Goal: Task Accomplishment & Management: Manage account settings

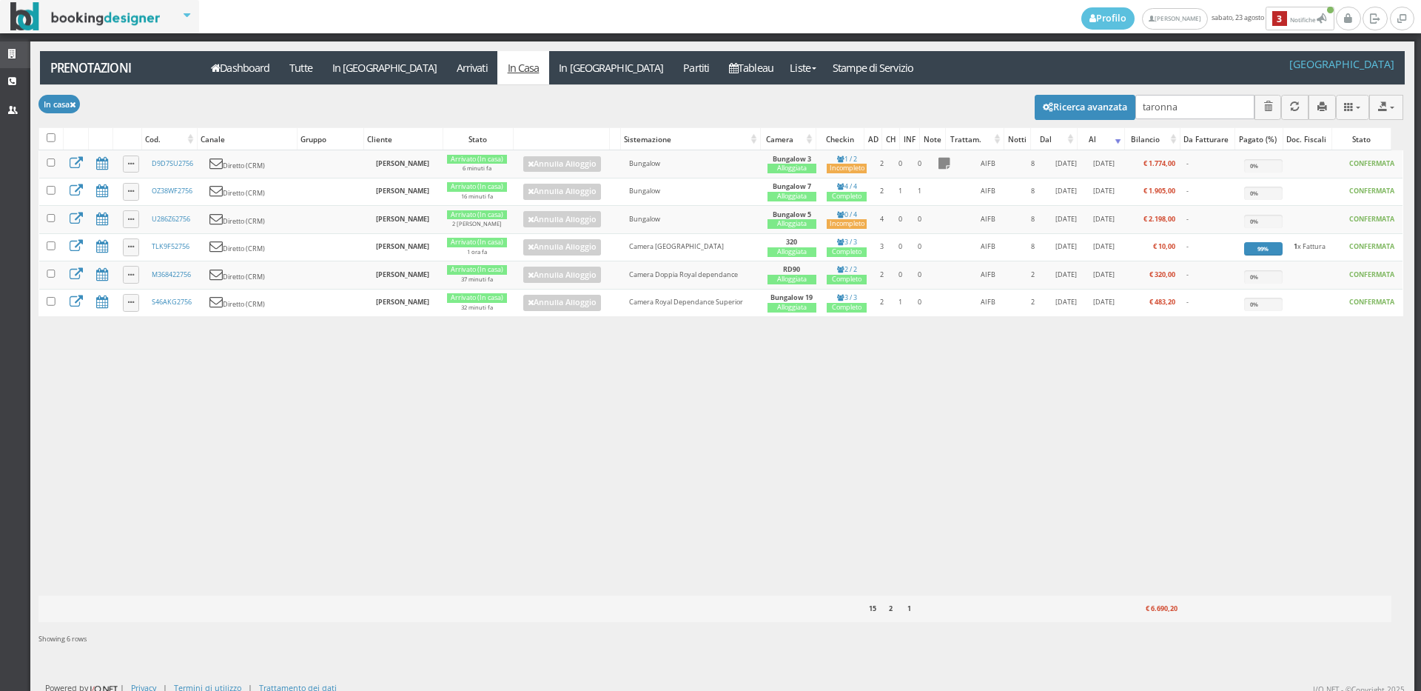
click at [2, 53] on link "Strutture" at bounding box center [15, 54] width 30 height 27
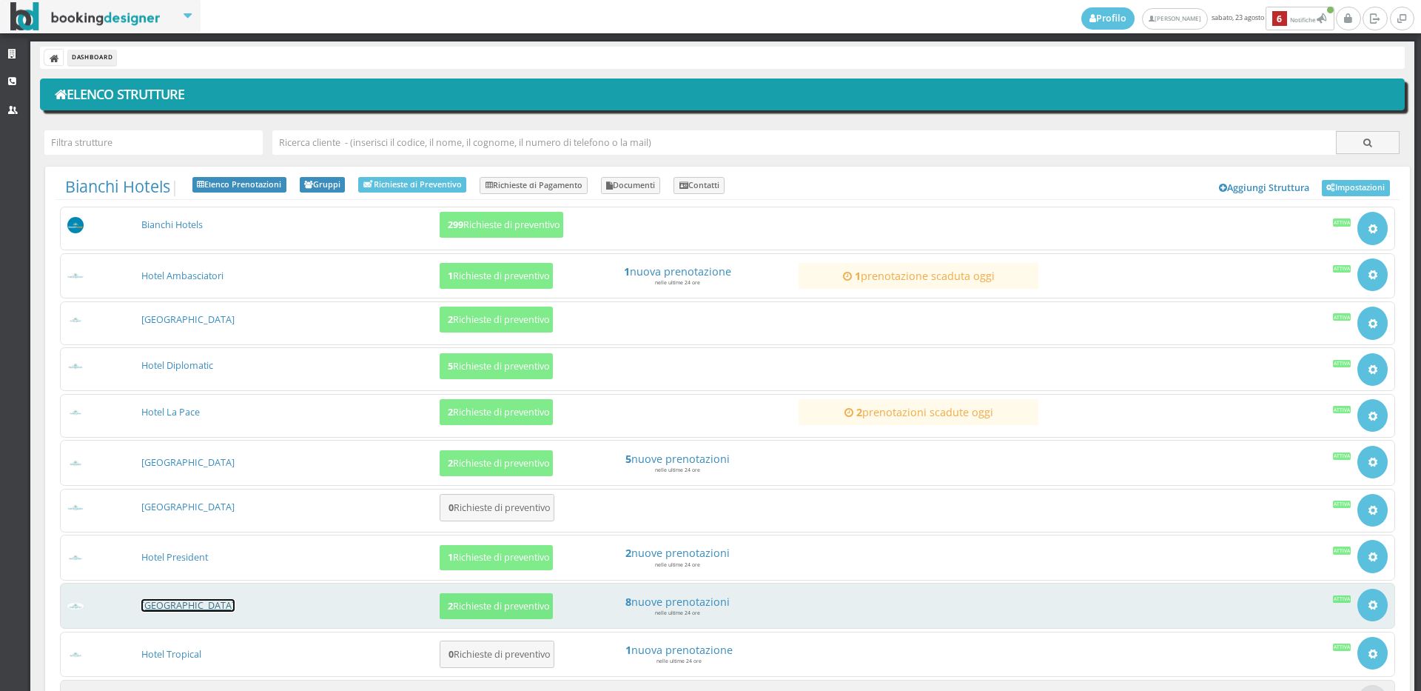
click at [203, 601] on link "[GEOGRAPHIC_DATA]" at bounding box center [187, 605] width 93 height 13
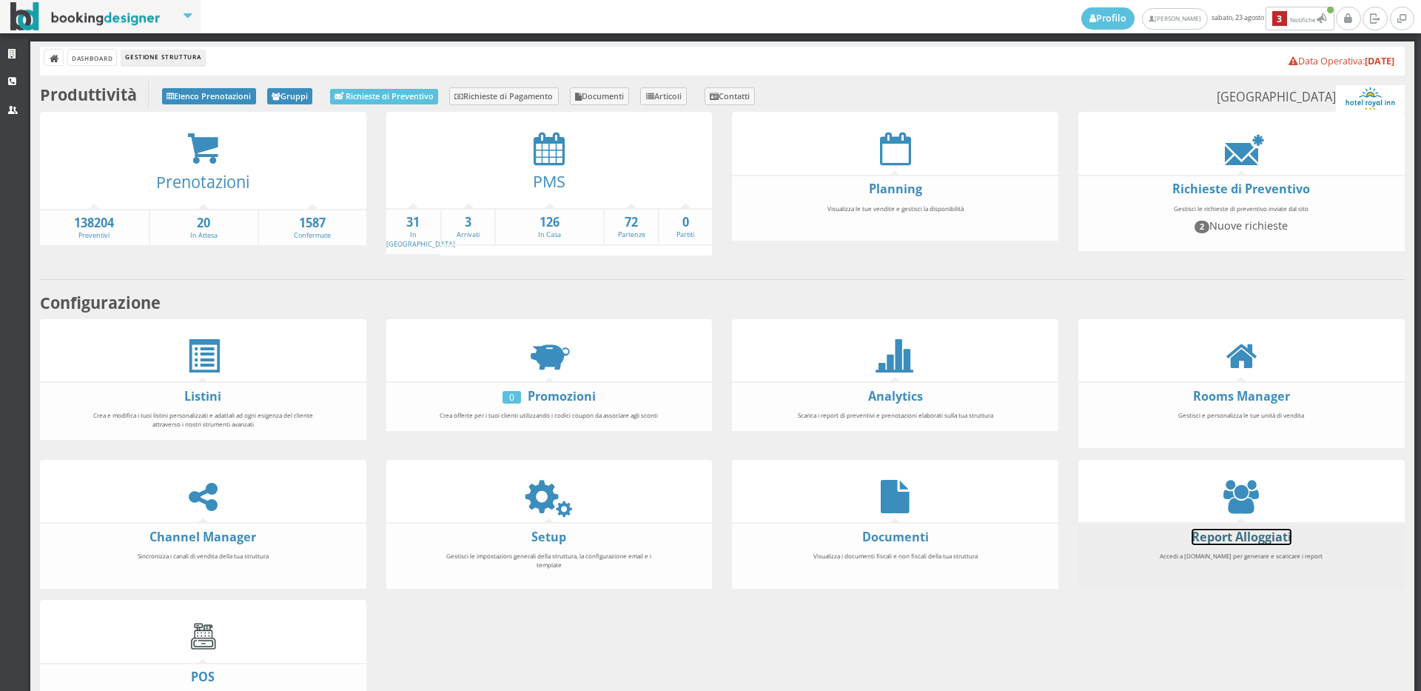
click at [1257, 529] on link "Report Alloggiati" at bounding box center [1242, 537] width 100 height 16
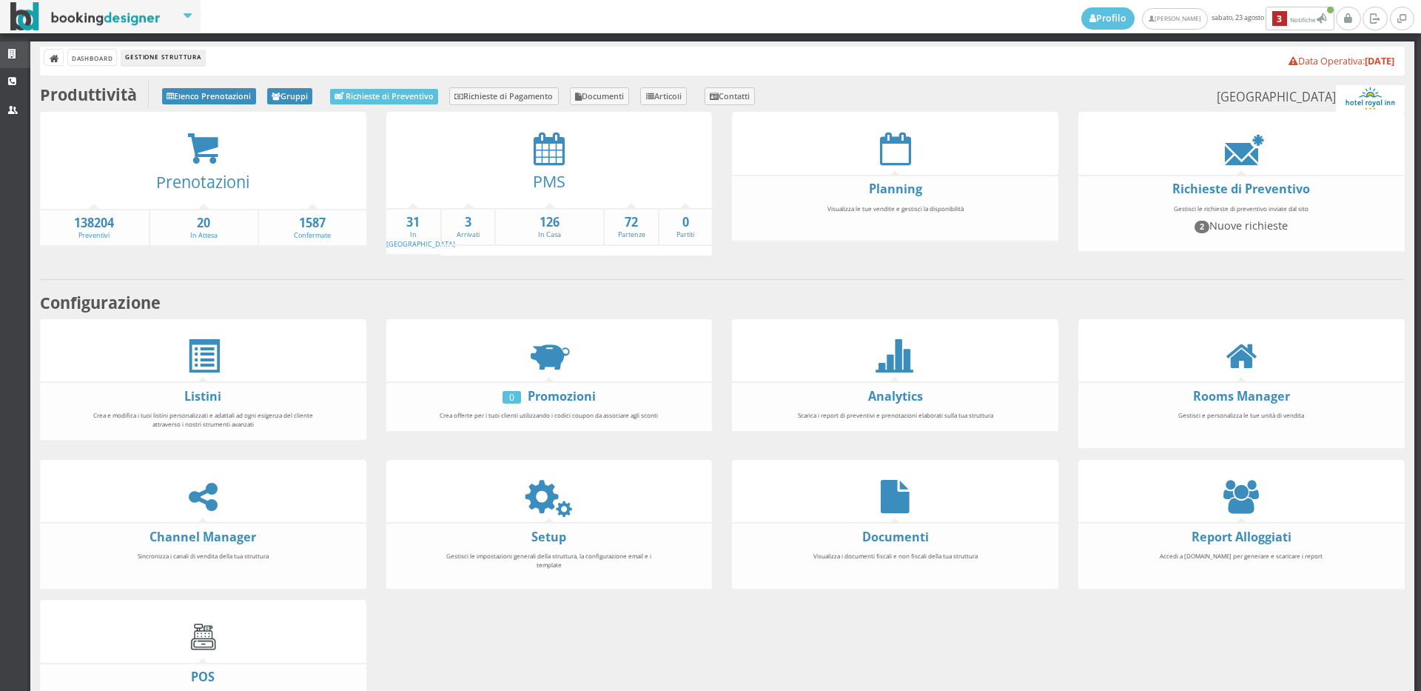
click at [0, 44] on link "Strutture" at bounding box center [15, 54] width 30 height 27
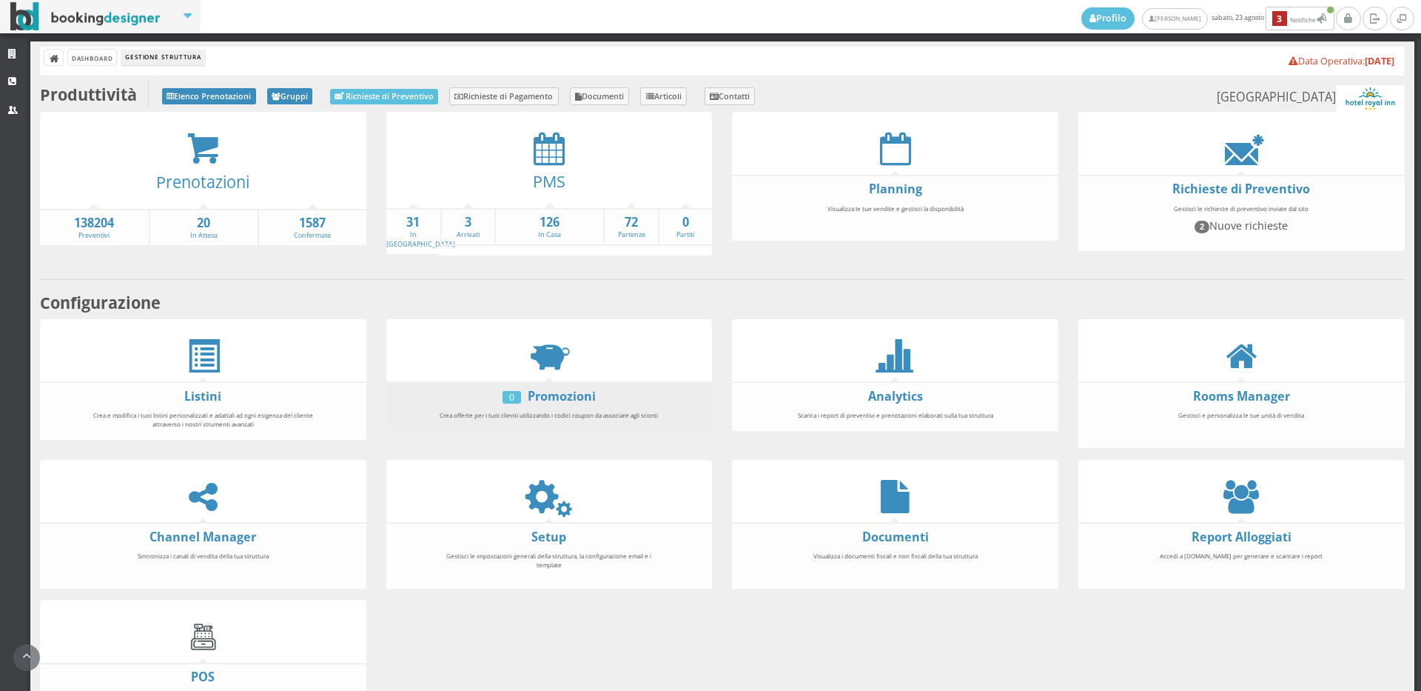
scroll to position [84, 0]
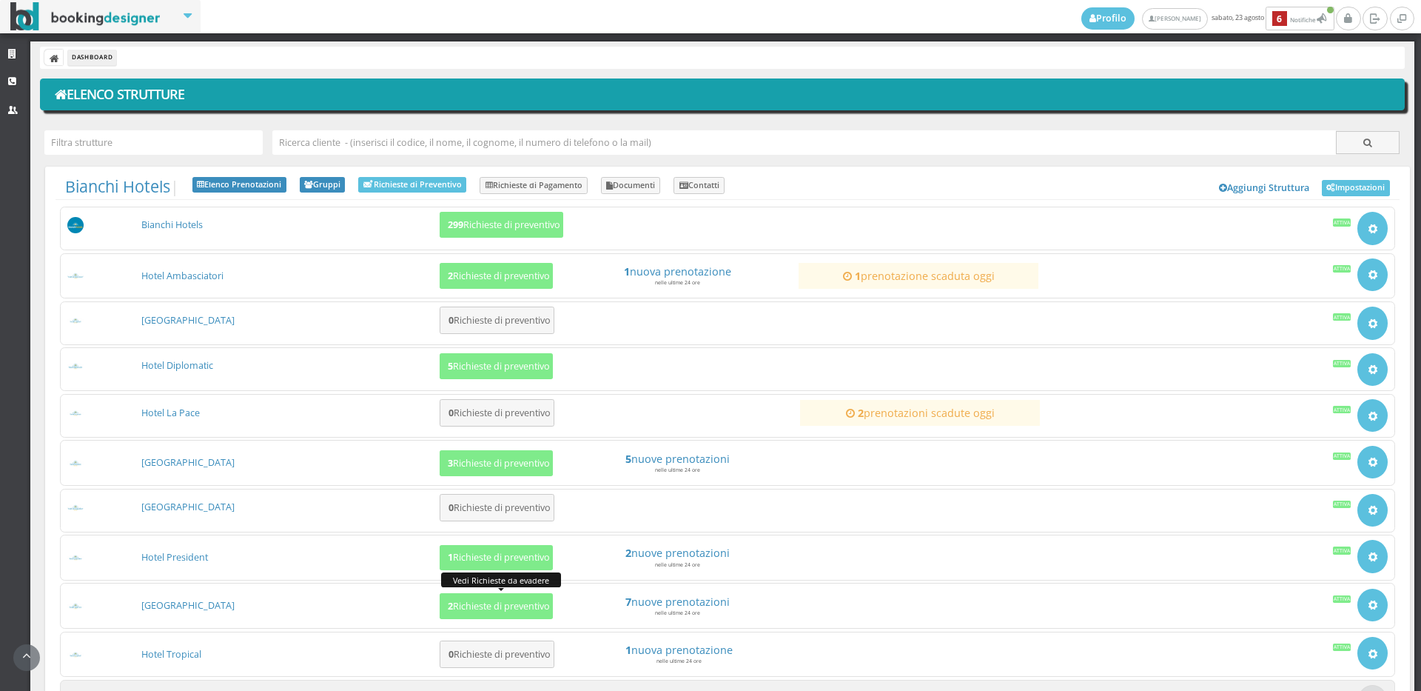
click at [466, 600] on h5 "2 Richieste di preventivo" at bounding box center [496, 605] width 107 height 11
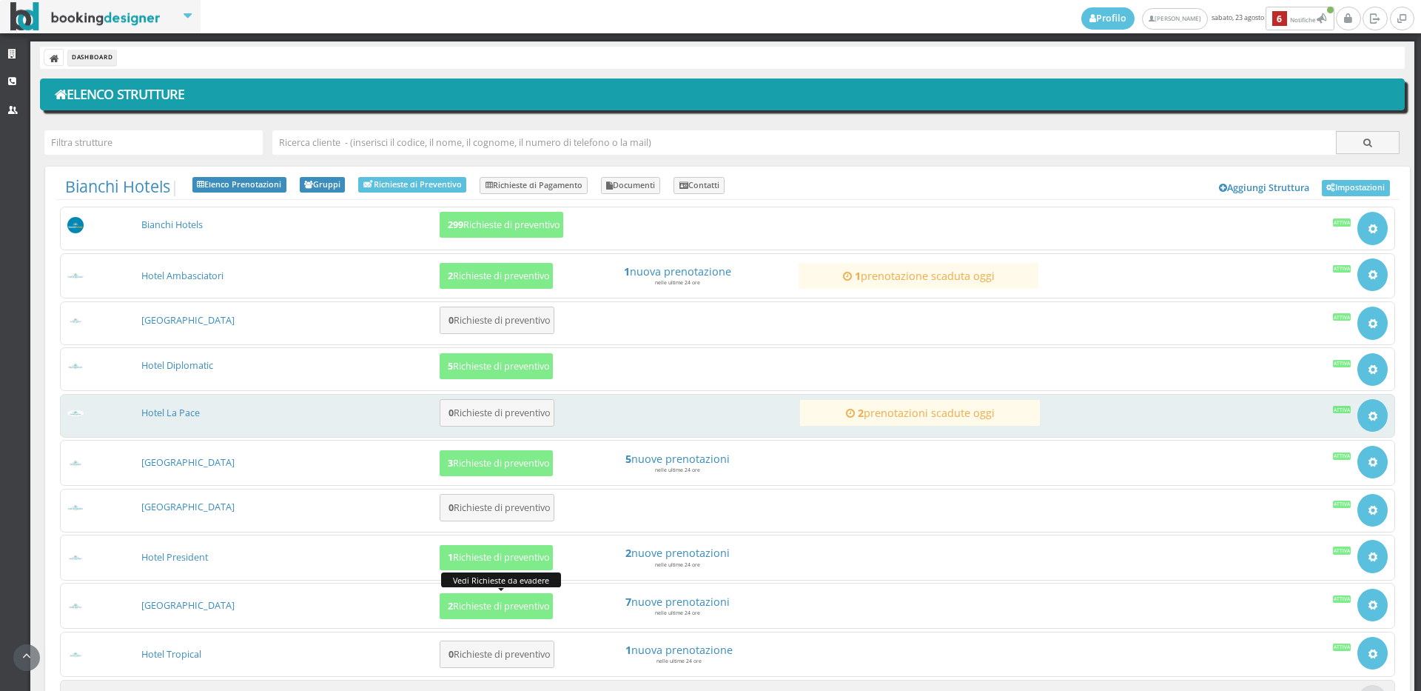
scroll to position [133, 0]
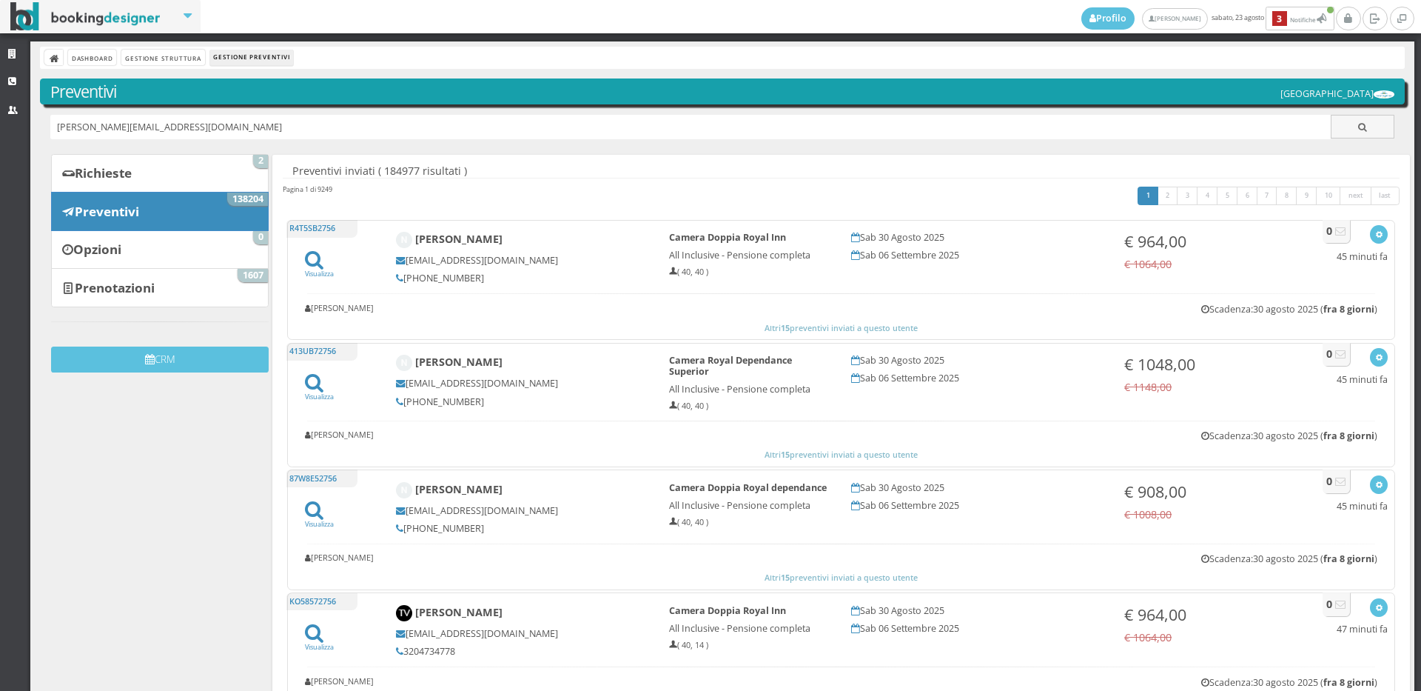
type input "[PERSON_NAME][EMAIL_ADDRESS][DOMAIN_NAME]"
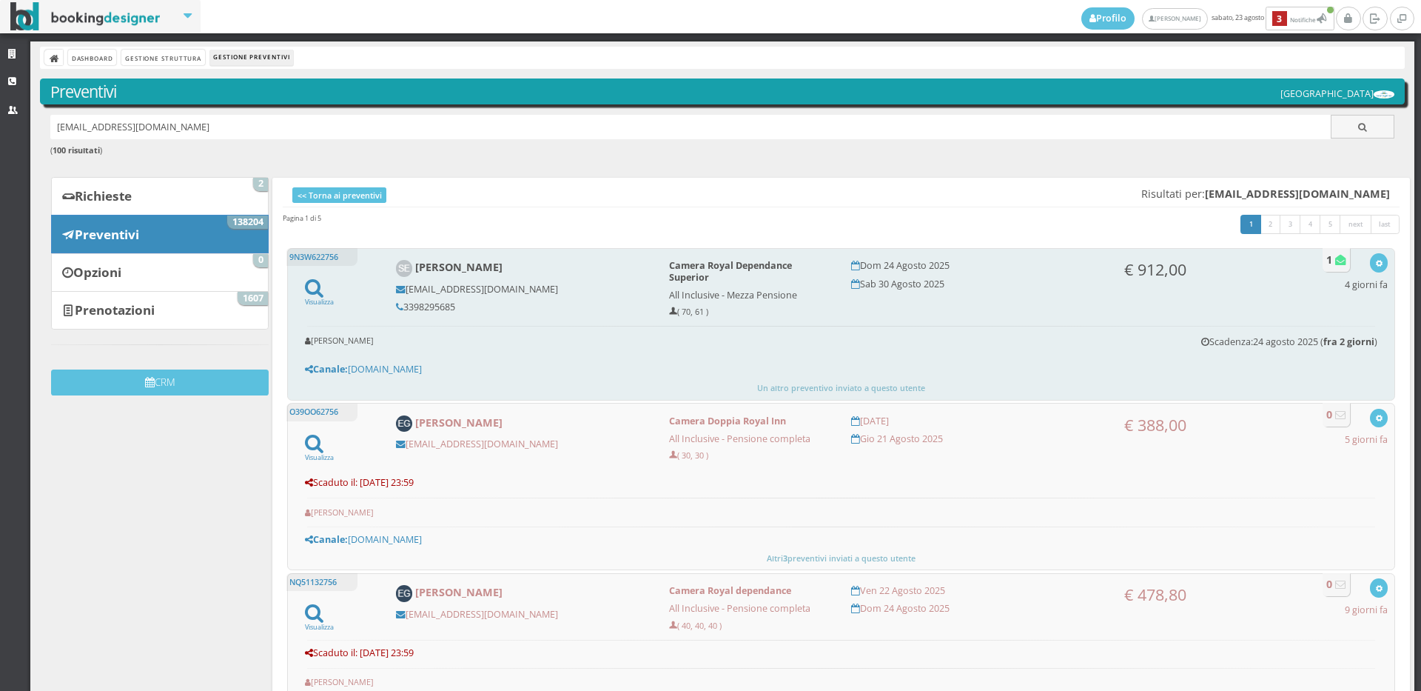
drag, startPoint x: 465, startPoint y: 309, endPoint x: 403, endPoint y: 314, distance: 62.4
click at [403, 314] on div "Stefania Eusebi stefaniaeu64@hotmail.it 3398295685" at bounding box center [522, 286] width 273 height 66
copy h5 "3398295685"
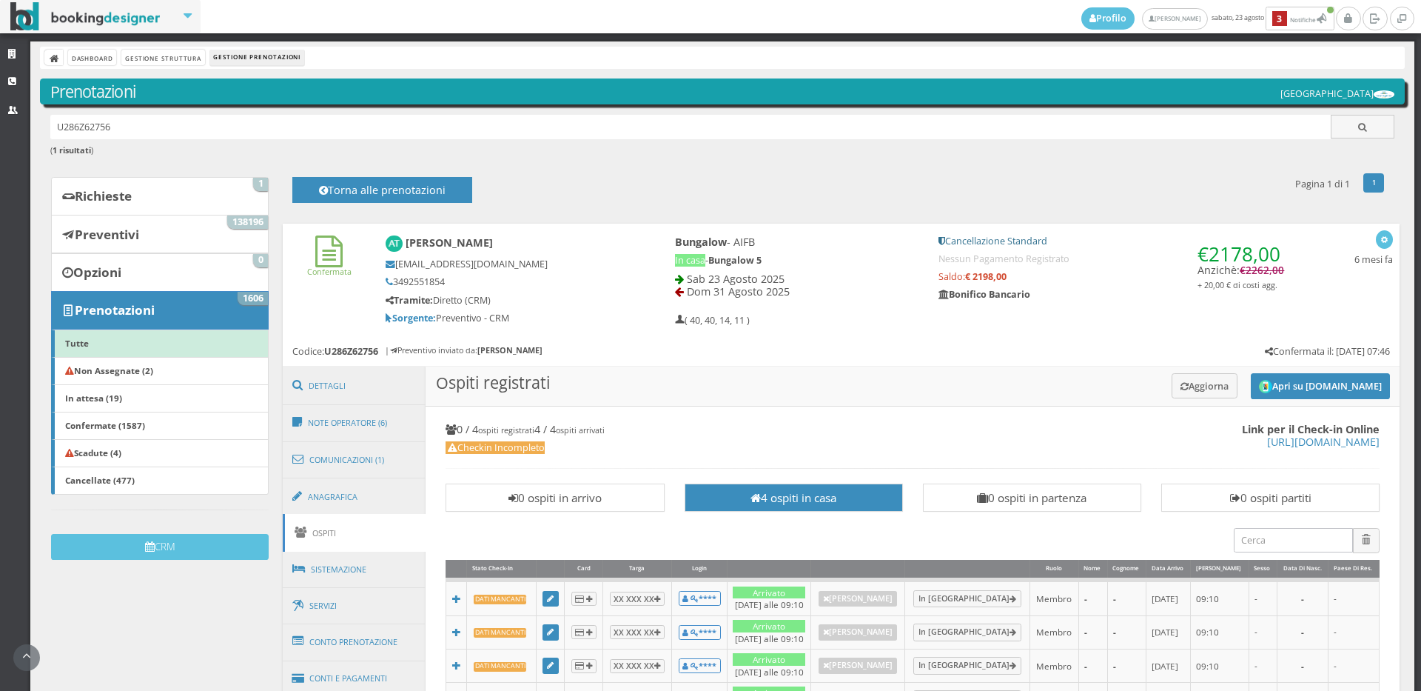
scroll to position [82, 0]
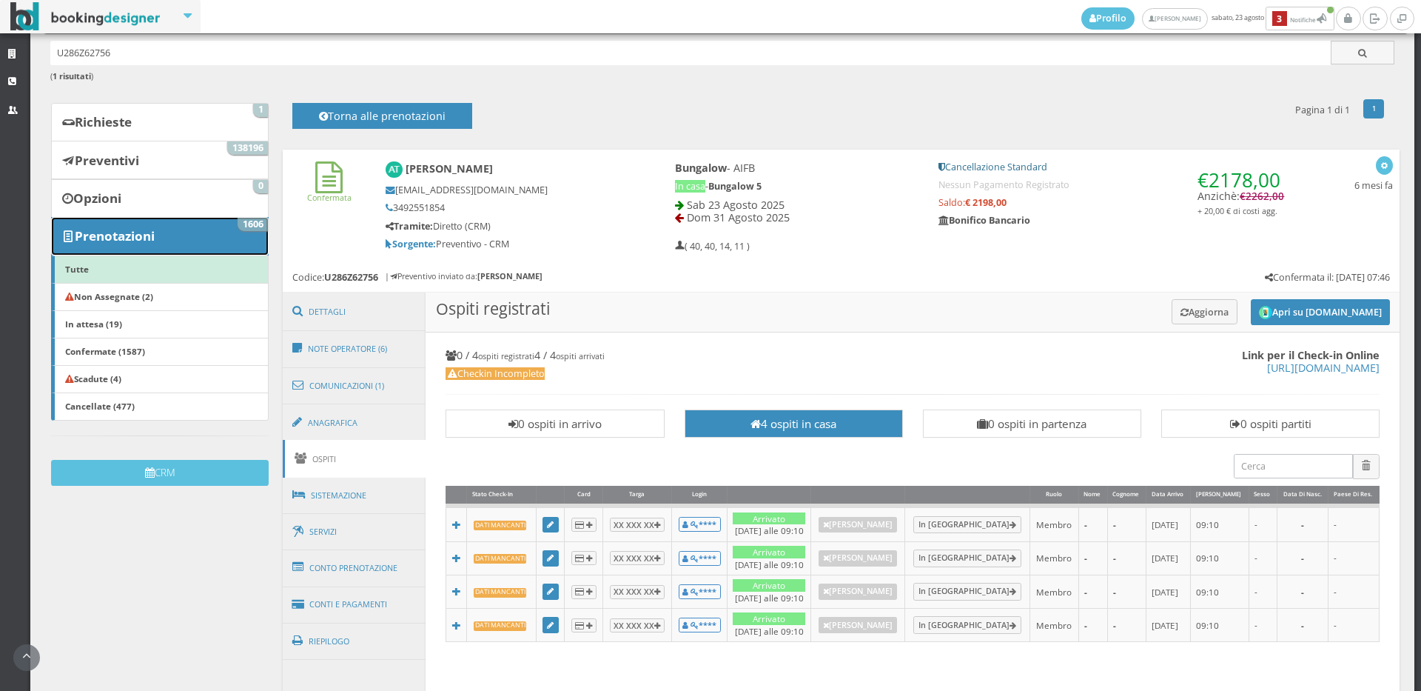
click at [214, 242] on link "Prenotazioni 1606" at bounding box center [160, 236] width 218 height 38
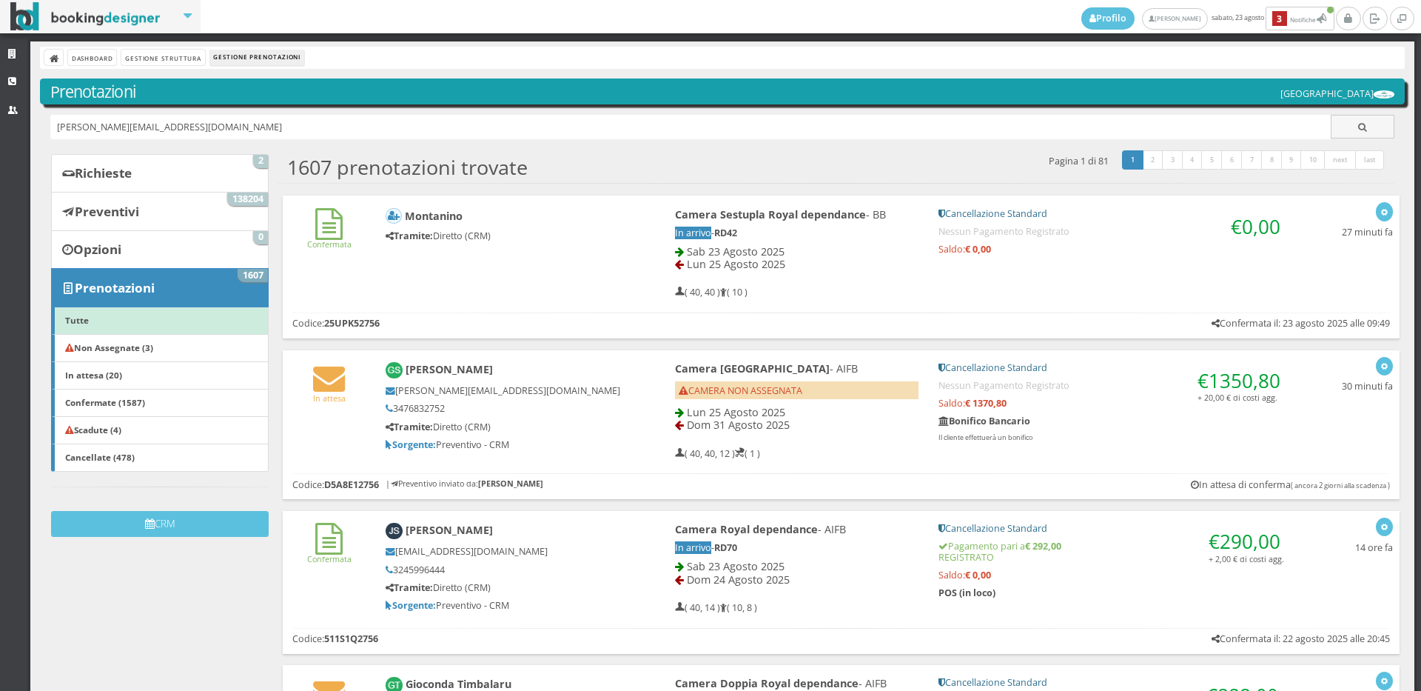
type input "[PERSON_NAME][EMAIL_ADDRESS][DOMAIN_NAME]"
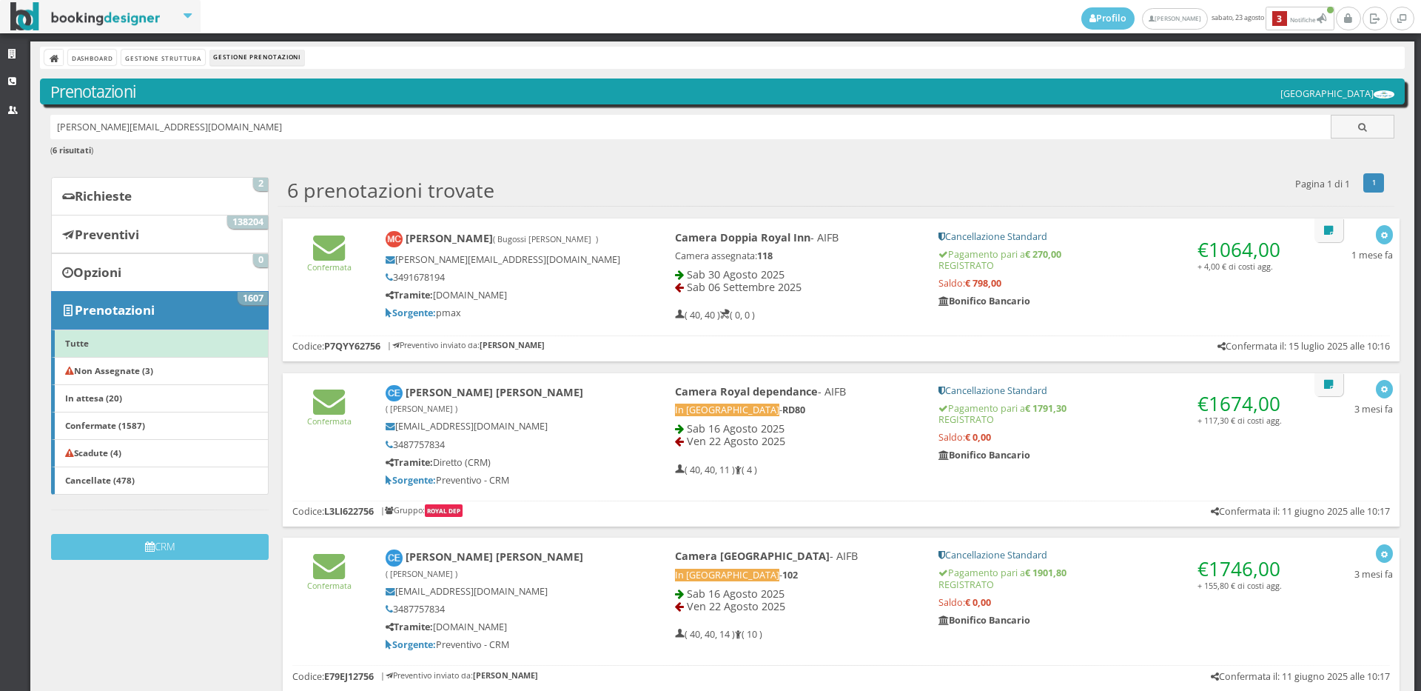
click at [346, 292] on div "Confermata Marta Chisci ( Bugossi Federico ) marta@linea2.eu 3491678194 Tramite…" at bounding box center [841, 272] width 1117 height 109
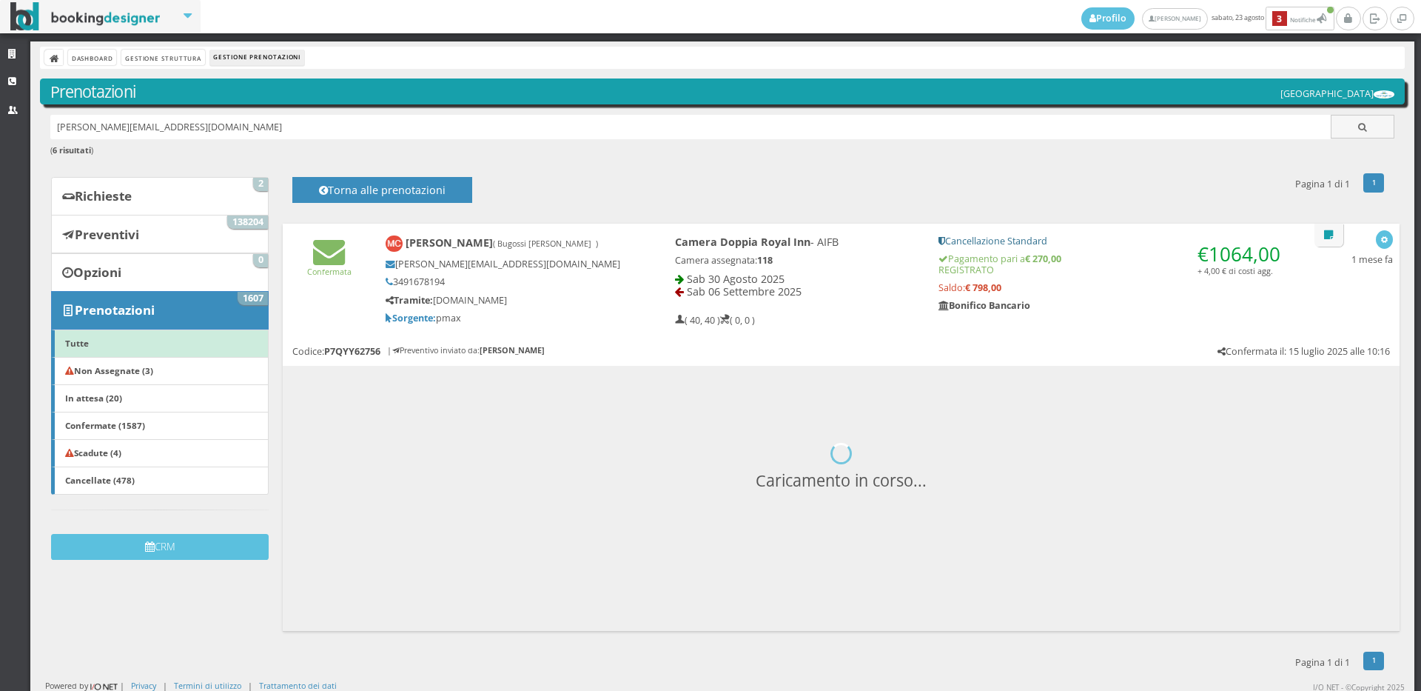
click at [346, 292] on div "Confermata Marta Chisci ( Bugossi Federico ) marta@linea2.eu 3491678194 Tramite…" at bounding box center [841, 278] width 1117 height 109
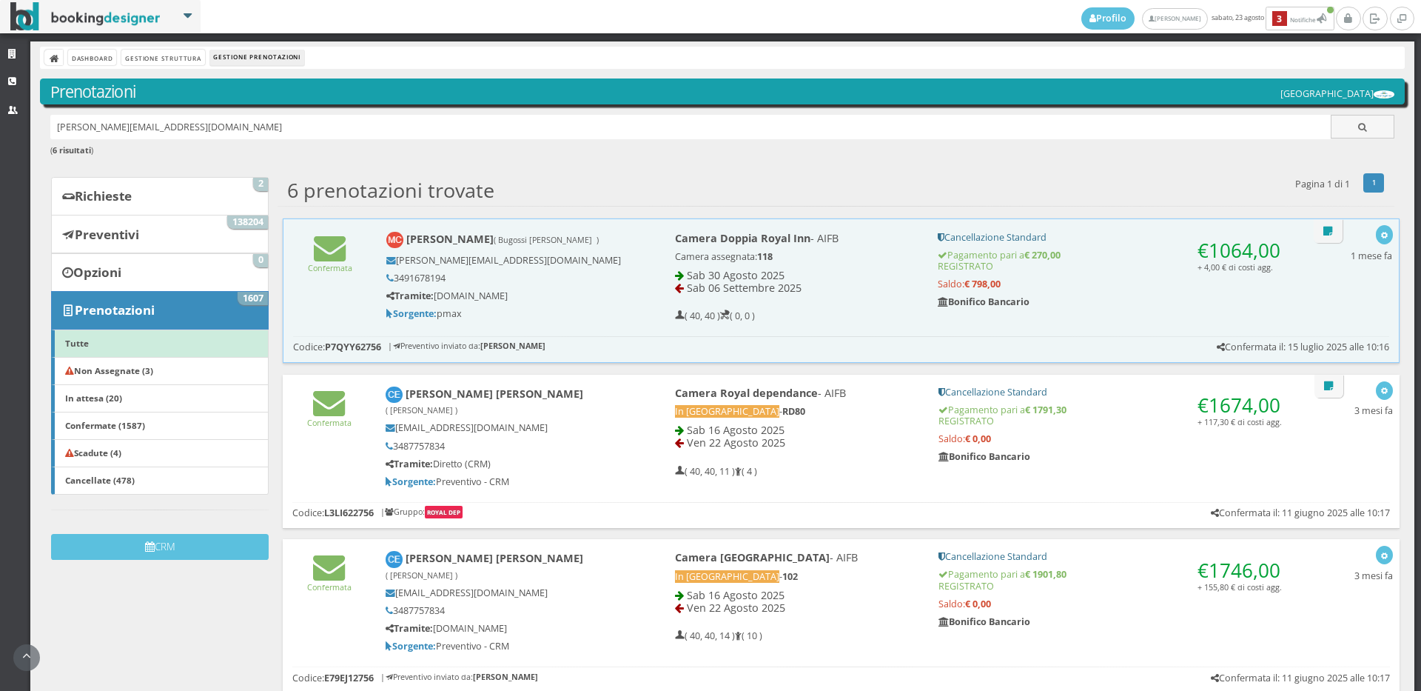
scroll to position [168, 0]
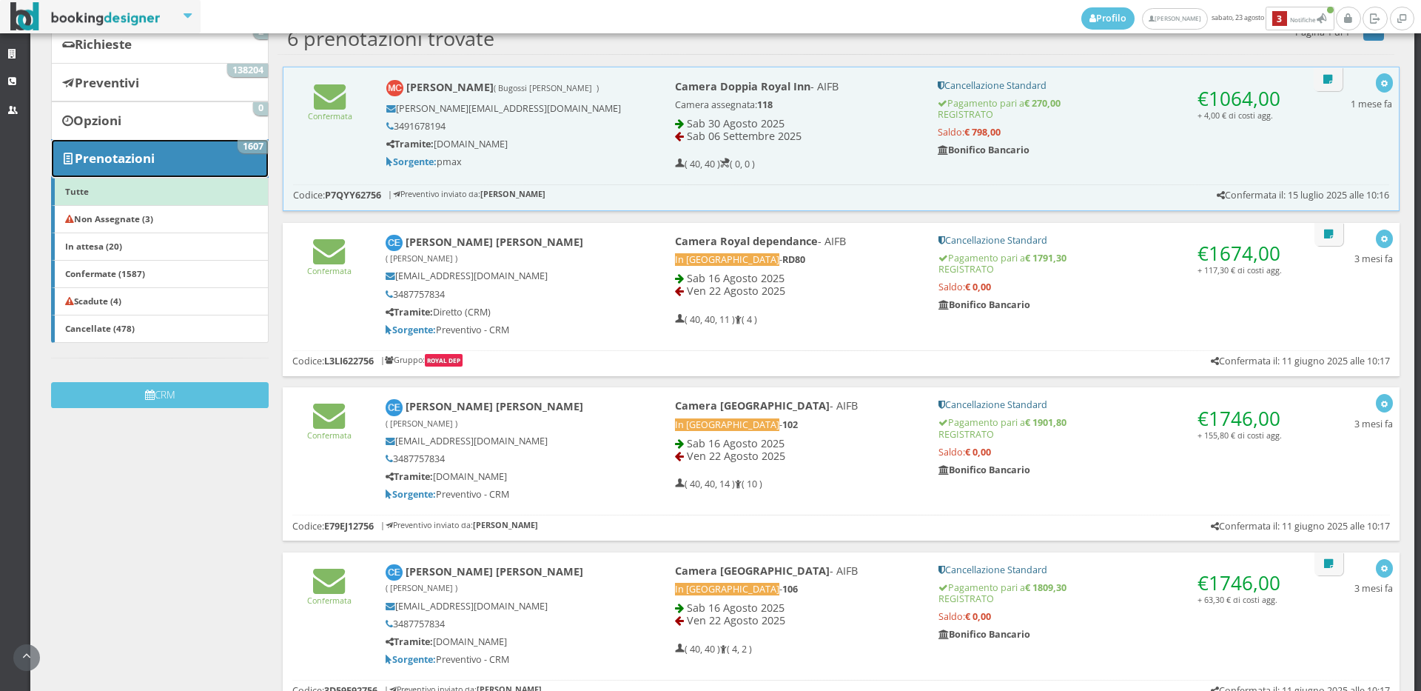
click at [205, 155] on link "Prenotazioni 1607" at bounding box center [160, 158] width 218 height 38
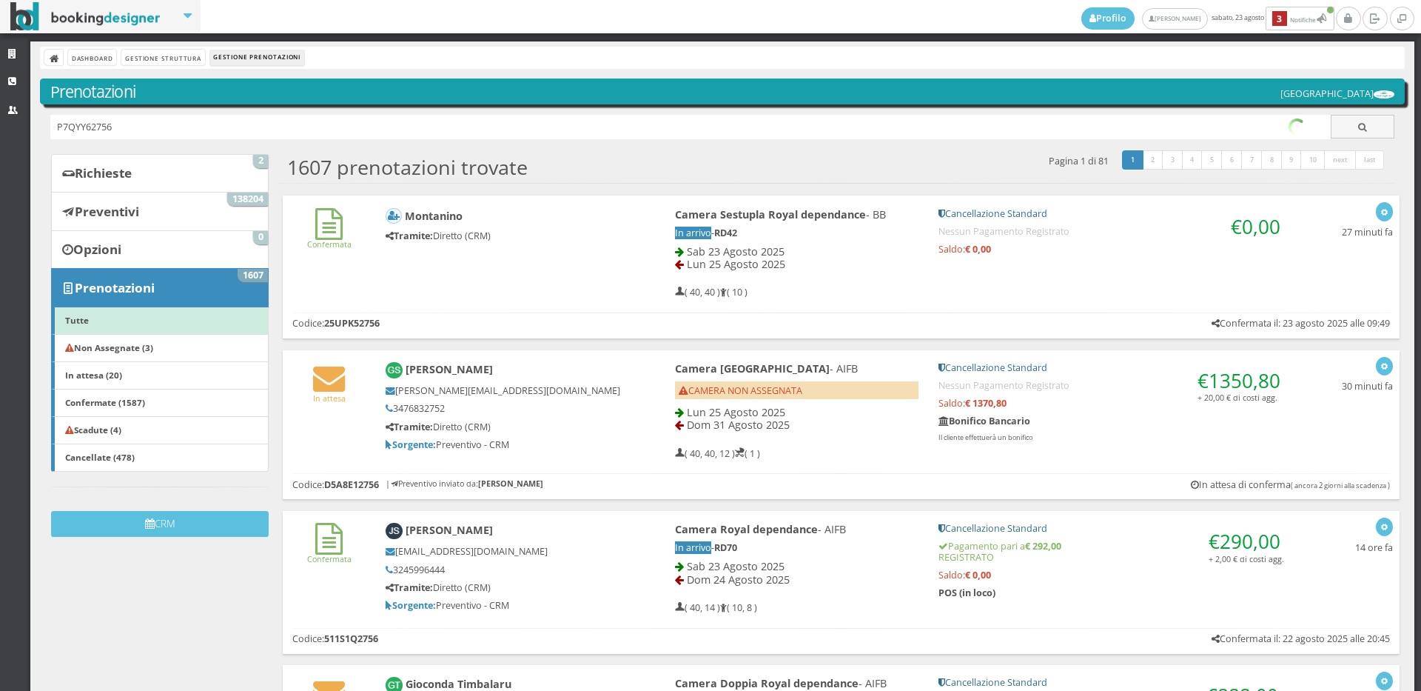
type input "P7QYY62756"
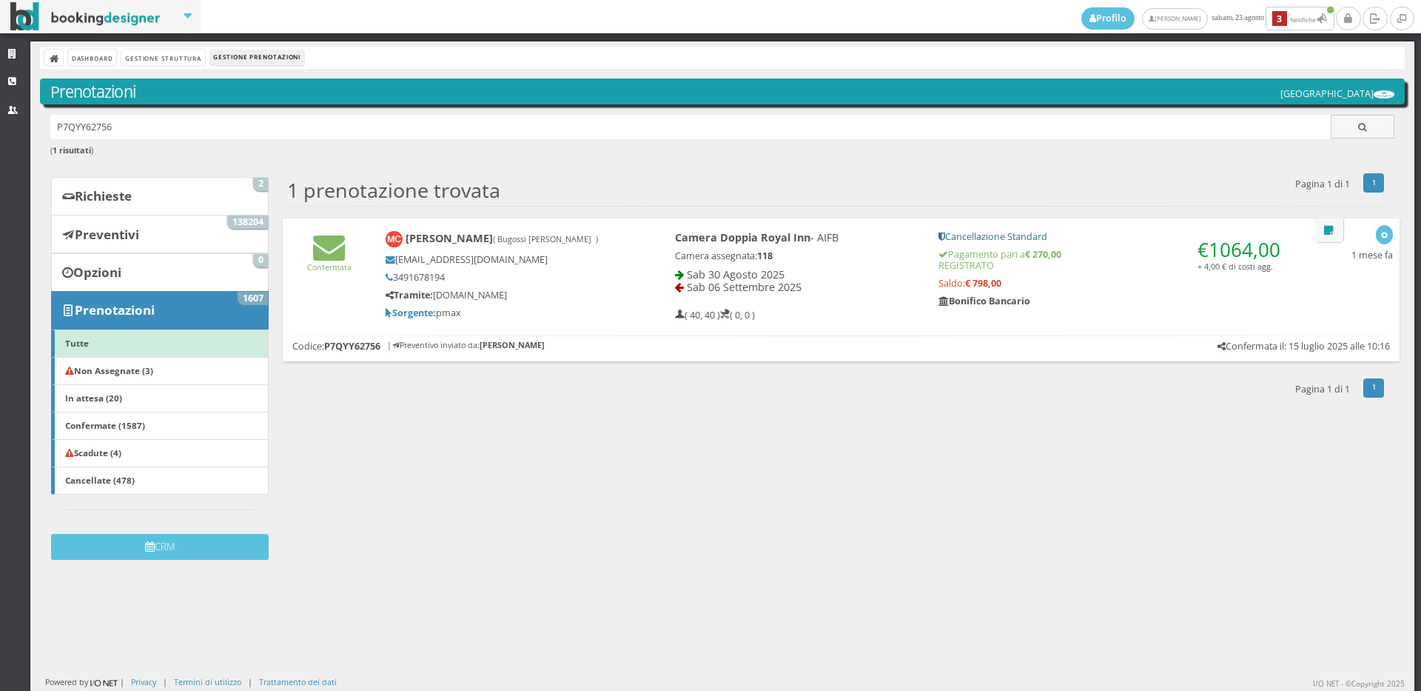
click at [307, 247] on h6 "Confermata" at bounding box center [328, 251] width 73 height 41
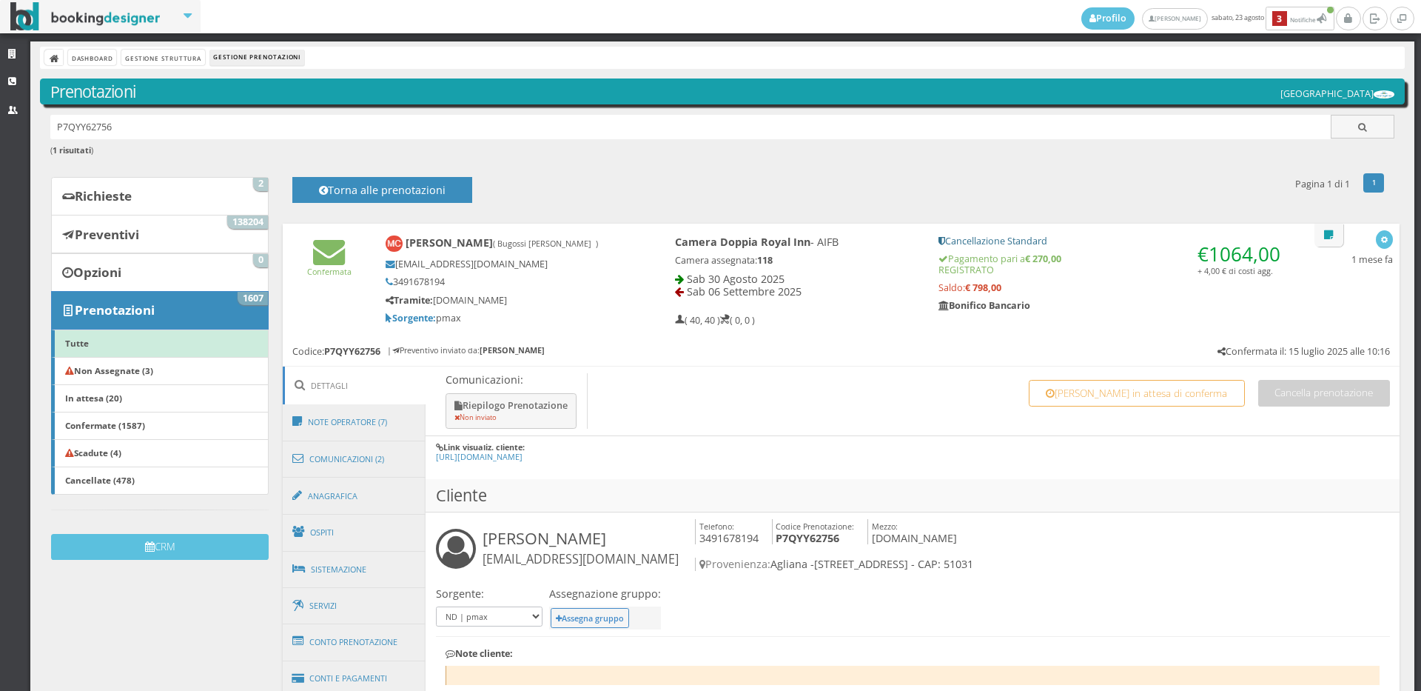
scroll to position [247, 0]
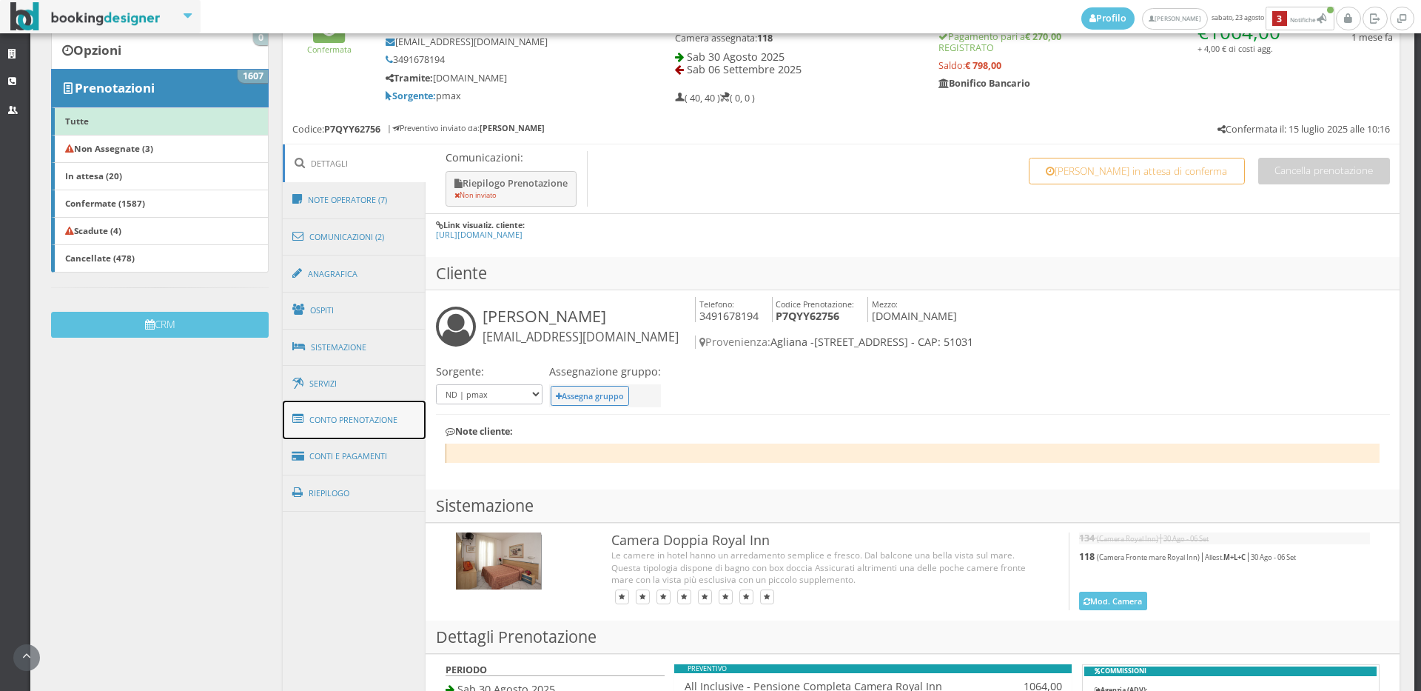
click at [378, 432] on link "Conto Prenotazione" at bounding box center [355, 419] width 144 height 38
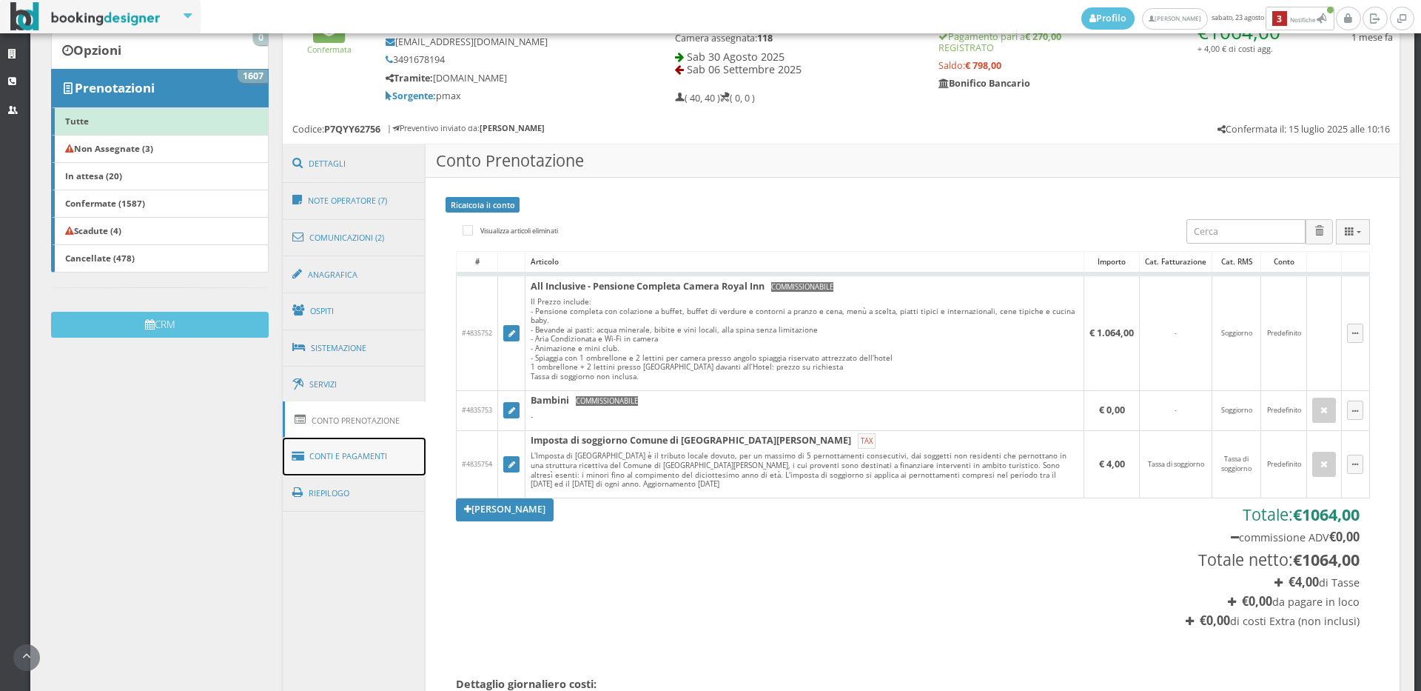
click at [385, 453] on link "Conti e Pagamenti" at bounding box center [355, 456] width 144 height 38
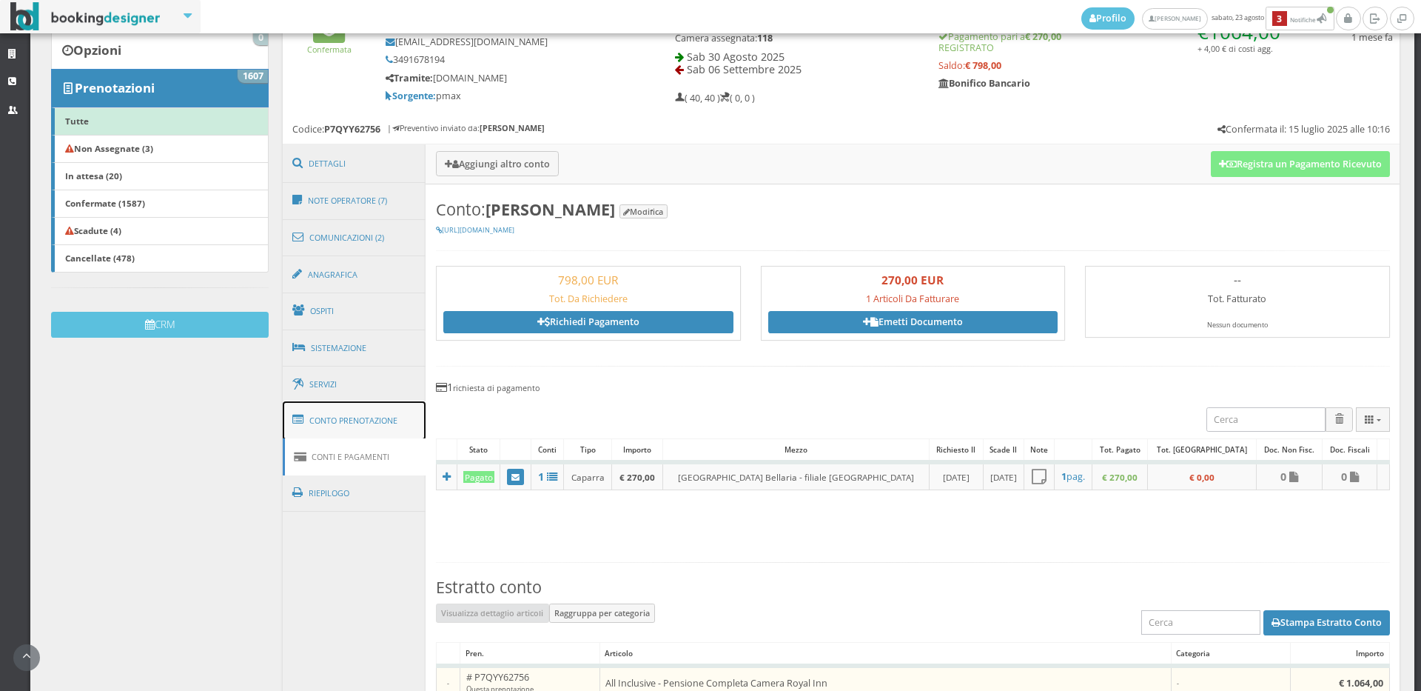
click at [394, 413] on link "Conto Prenotazione" at bounding box center [355, 420] width 144 height 38
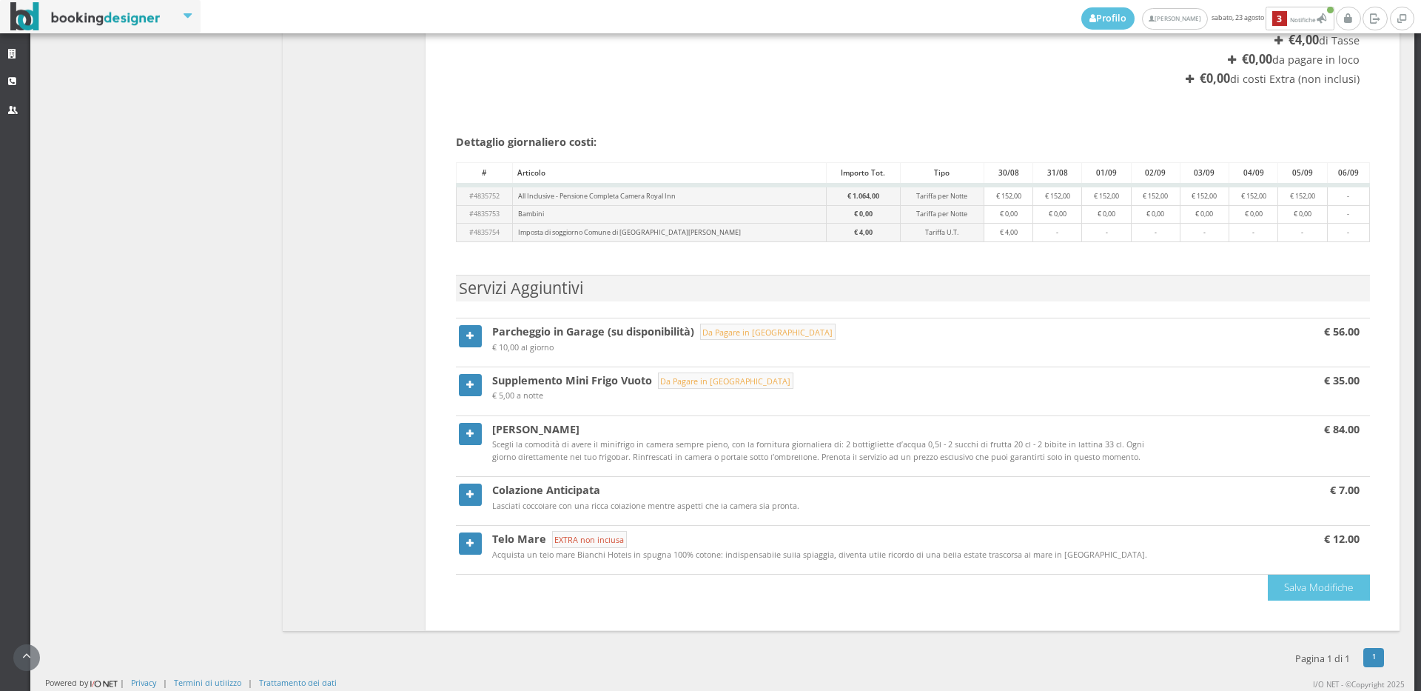
scroll to position [278, 0]
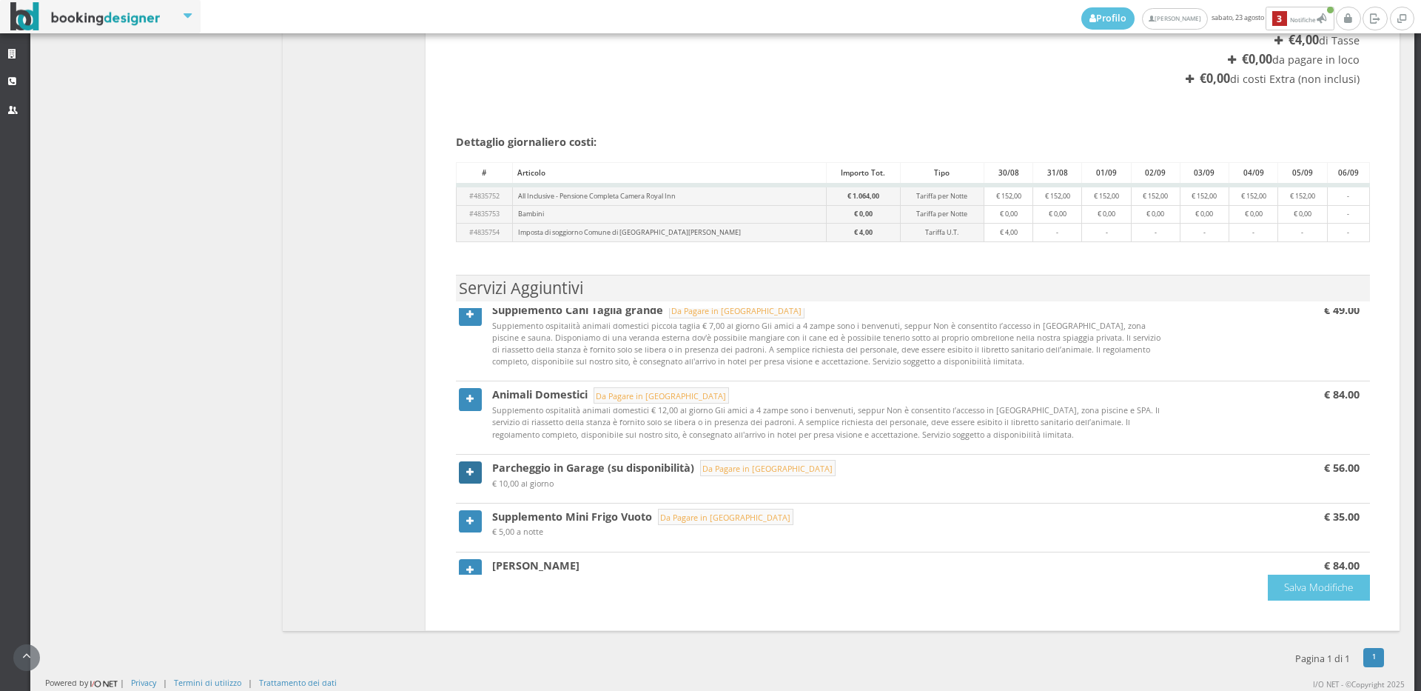
click at [466, 469] on icon at bounding box center [469, 473] width 7 height 10
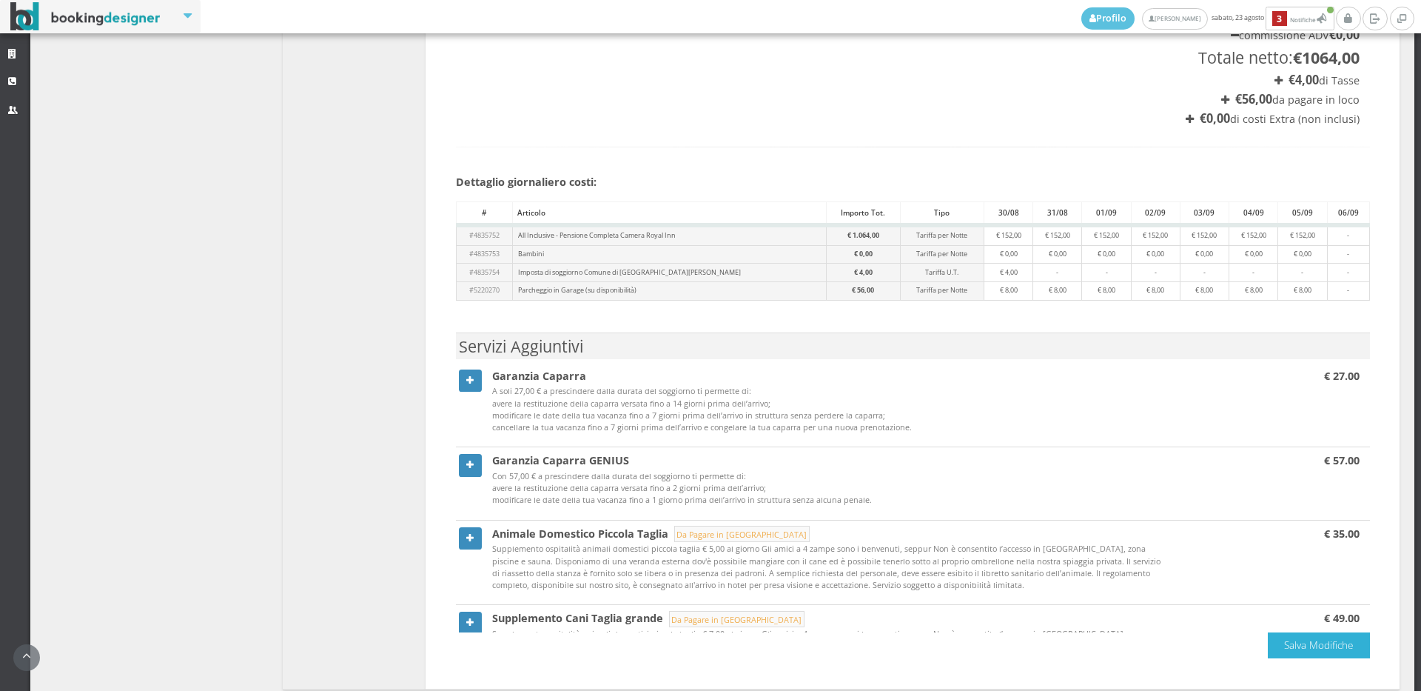
click at [1321, 643] on button "Salva Modifiche" at bounding box center [1319, 645] width 102 height 26
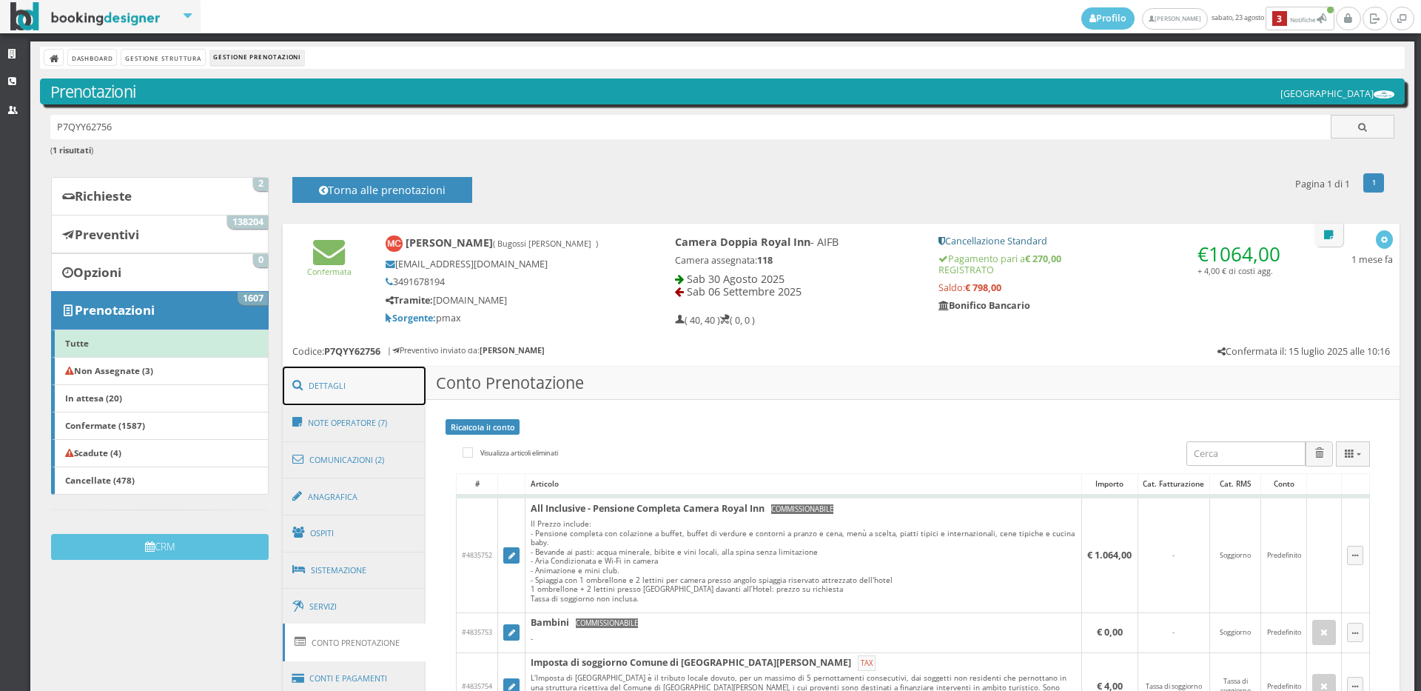
click at [356, 378] on link "Dettagli" at bounding box center [355, 385] width 144 height 38
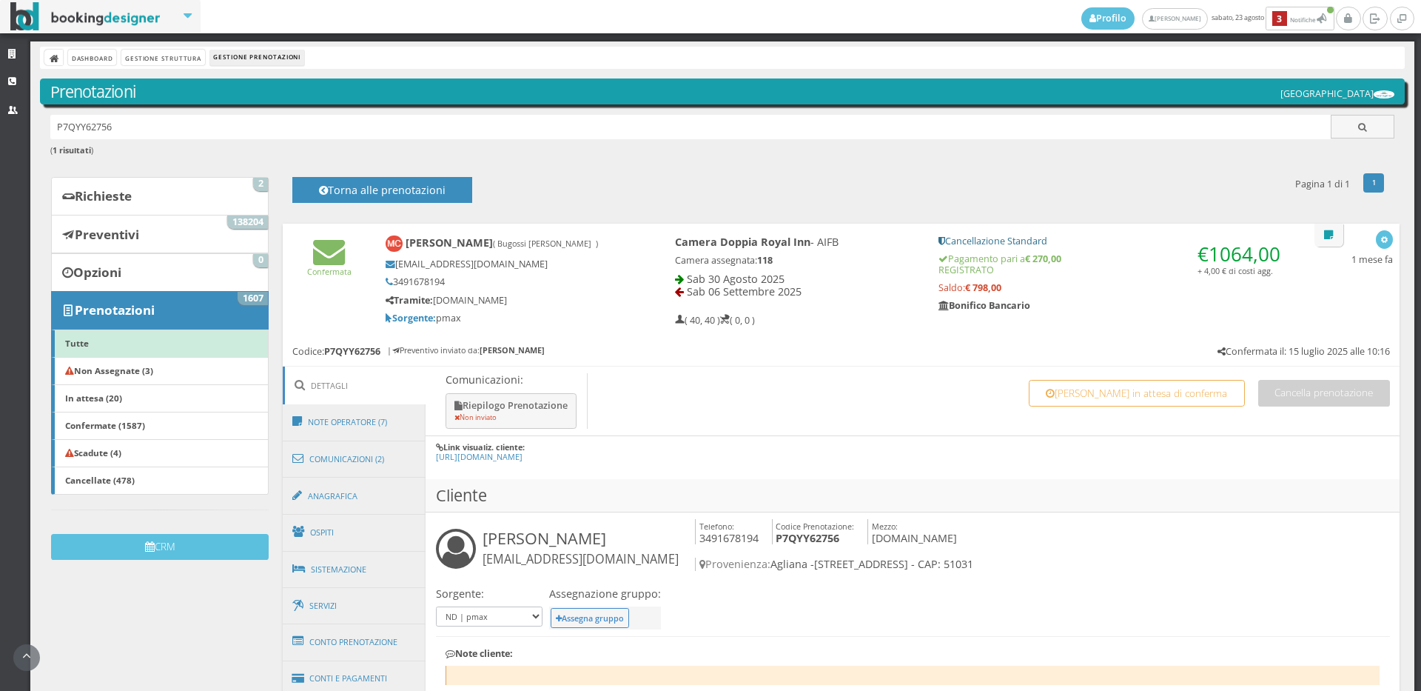
scroll to position [329, 0]
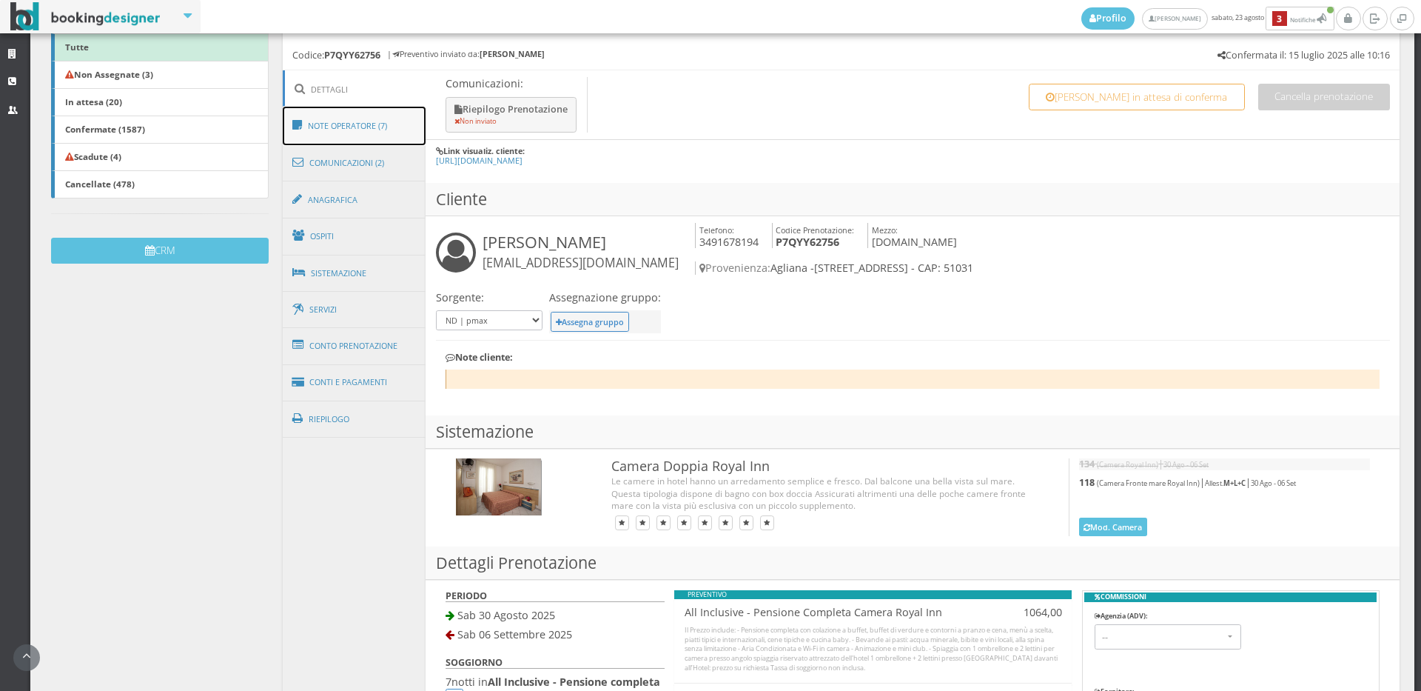
click at [351, 121] on link "Note Operatore (7)" at bounding box center [355, 126] width 144 height 38
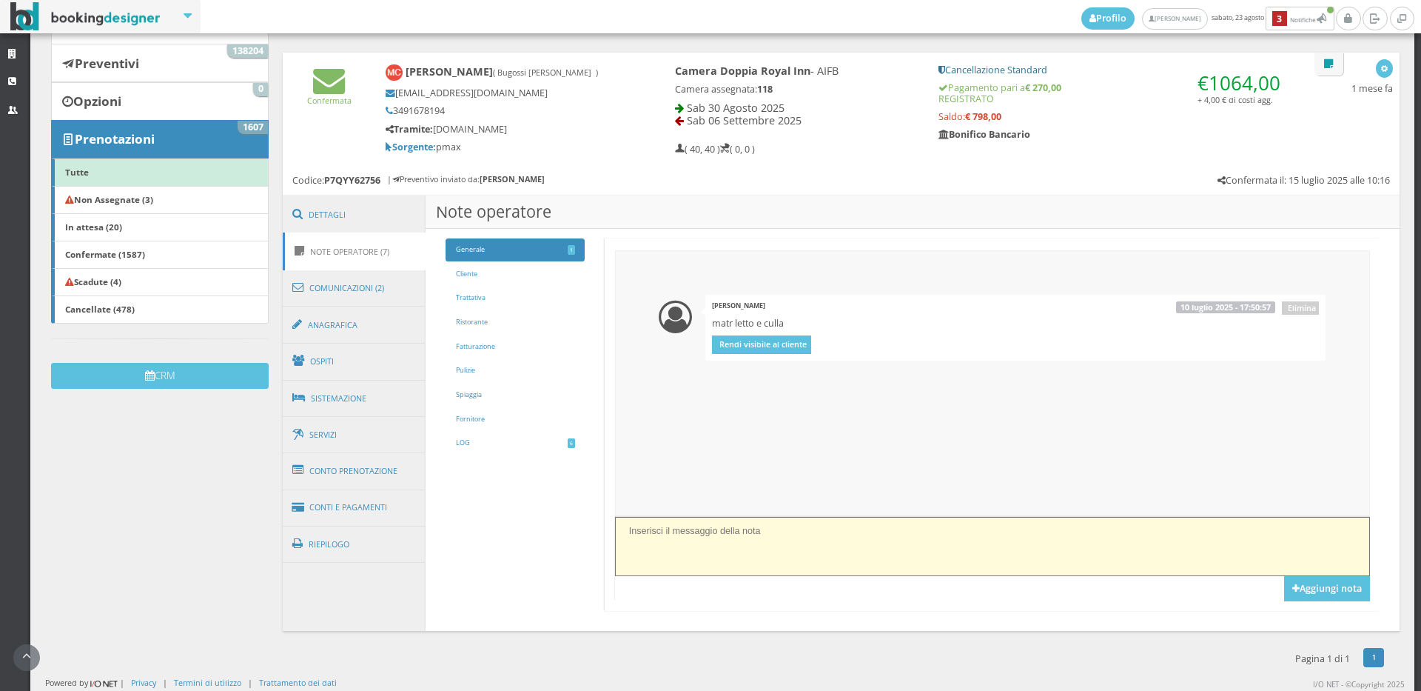
click at [706, 539] on textarea at bounding box center [992, 546] width 755 height 58
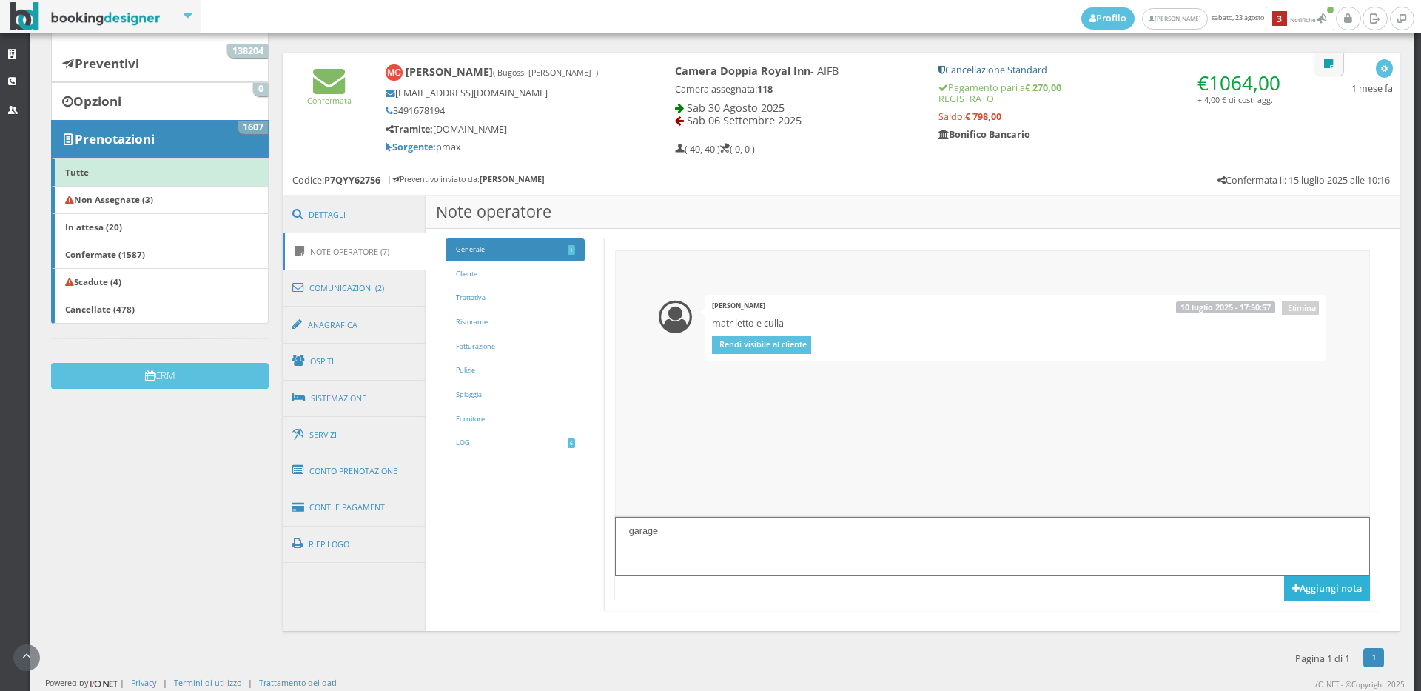
type textarea "garage"
click at [1332, 588] on button "Aggiungi nota" at bounding box center [1327, 588] width 86 height 25
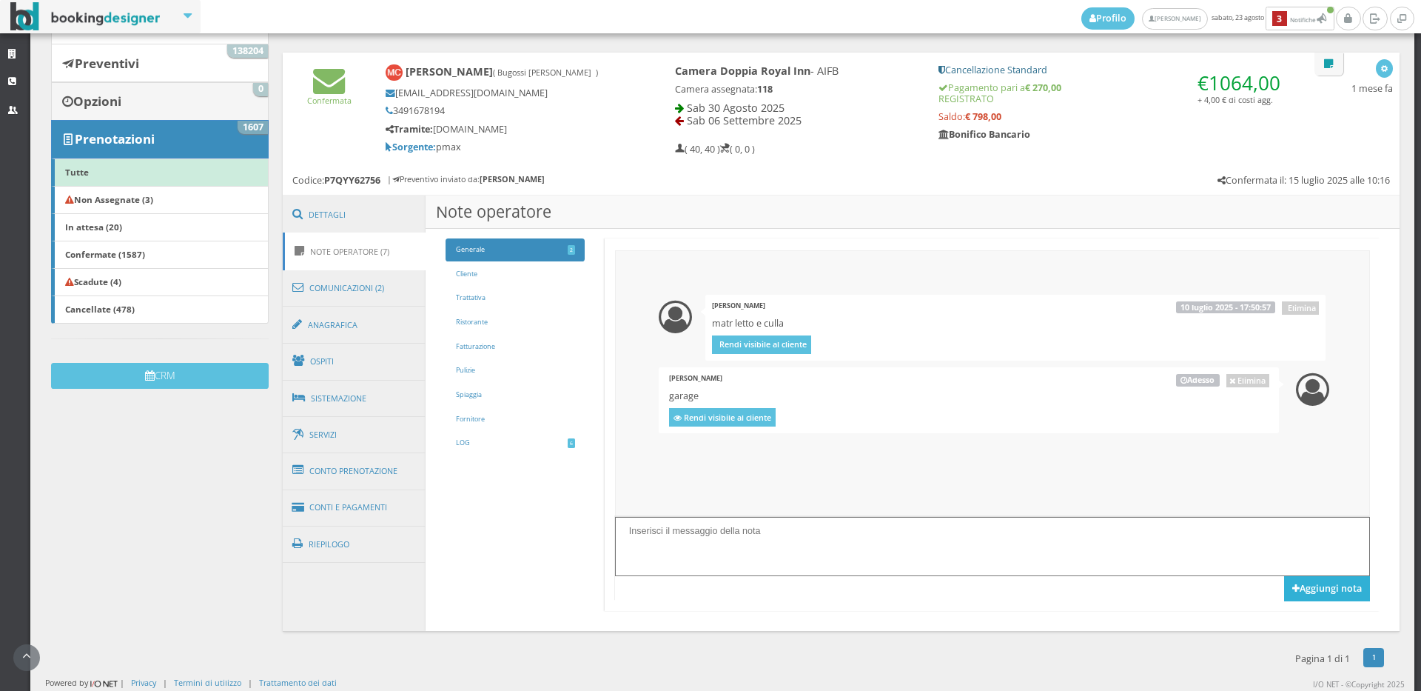
scroll to position [0, 0]
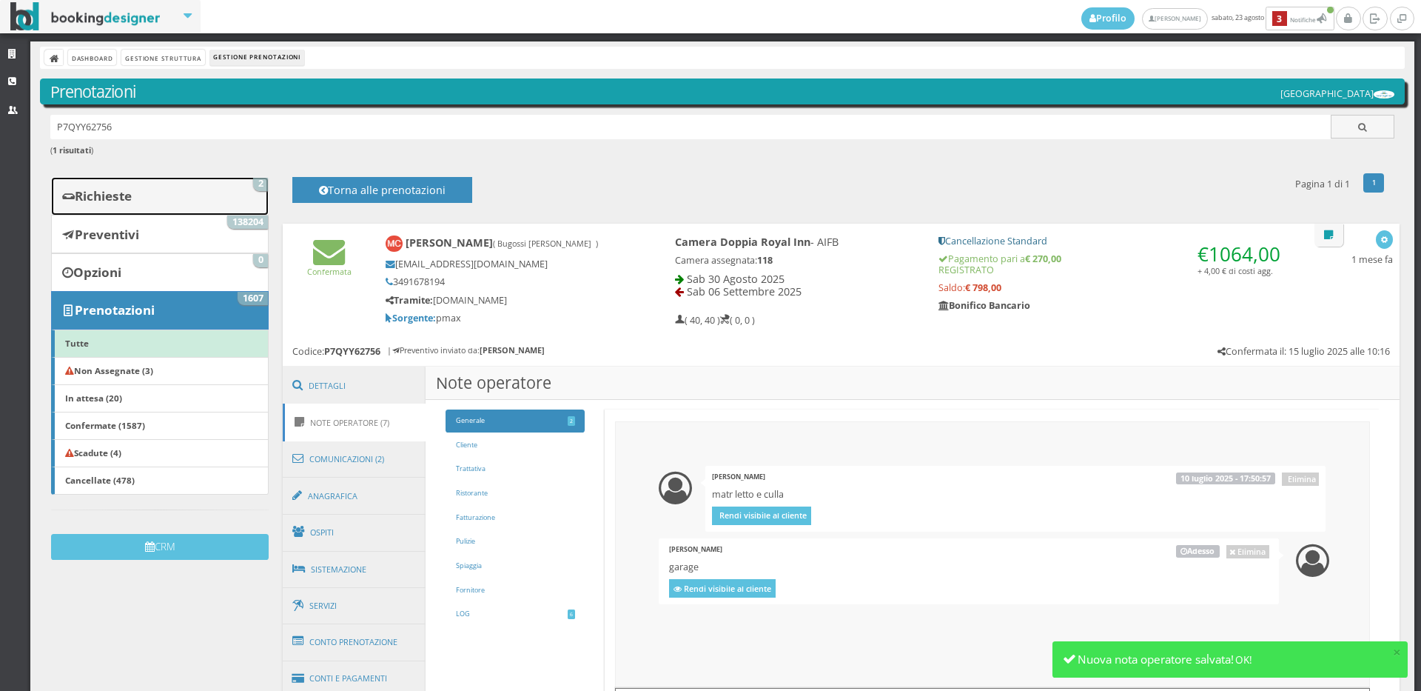
click at [211, 198] on link "Richieste 2" at bounding box center [160, 196] width 218 height 38
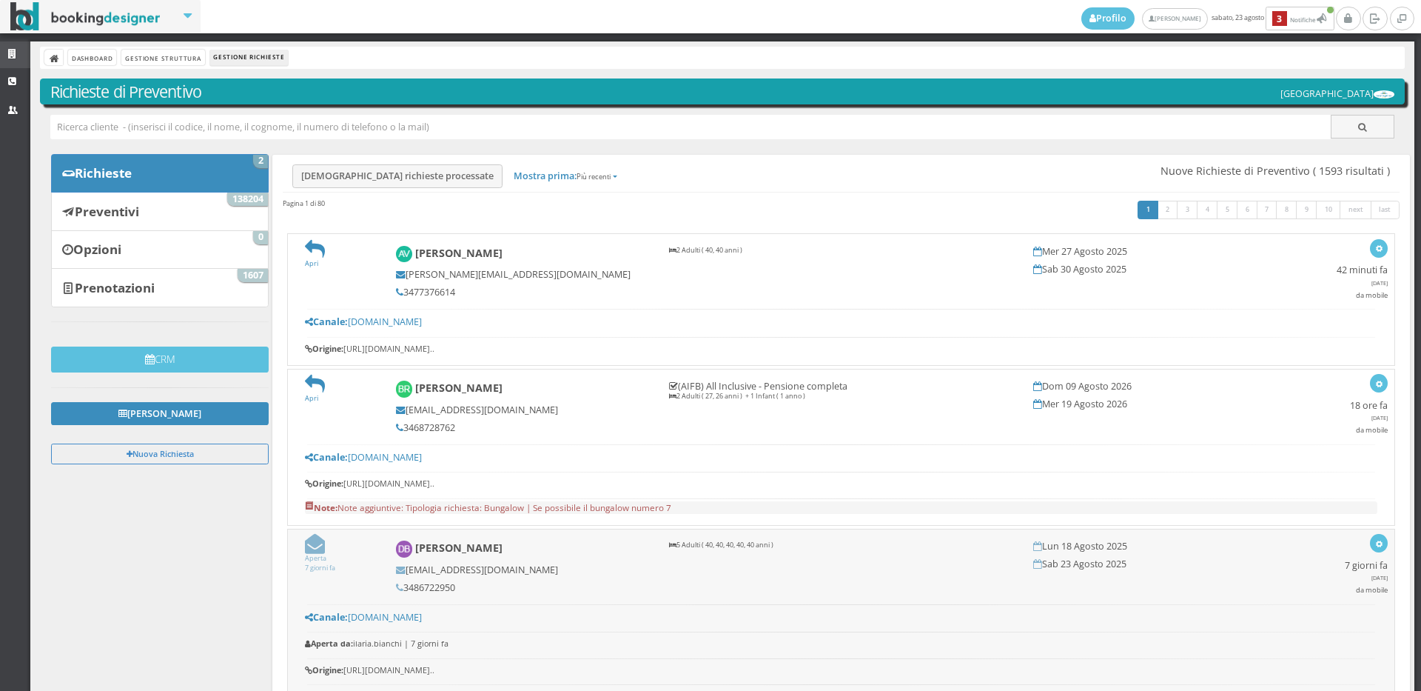
click at [11, 52] on icon at bounding box center [14, 55] width 12 height 10
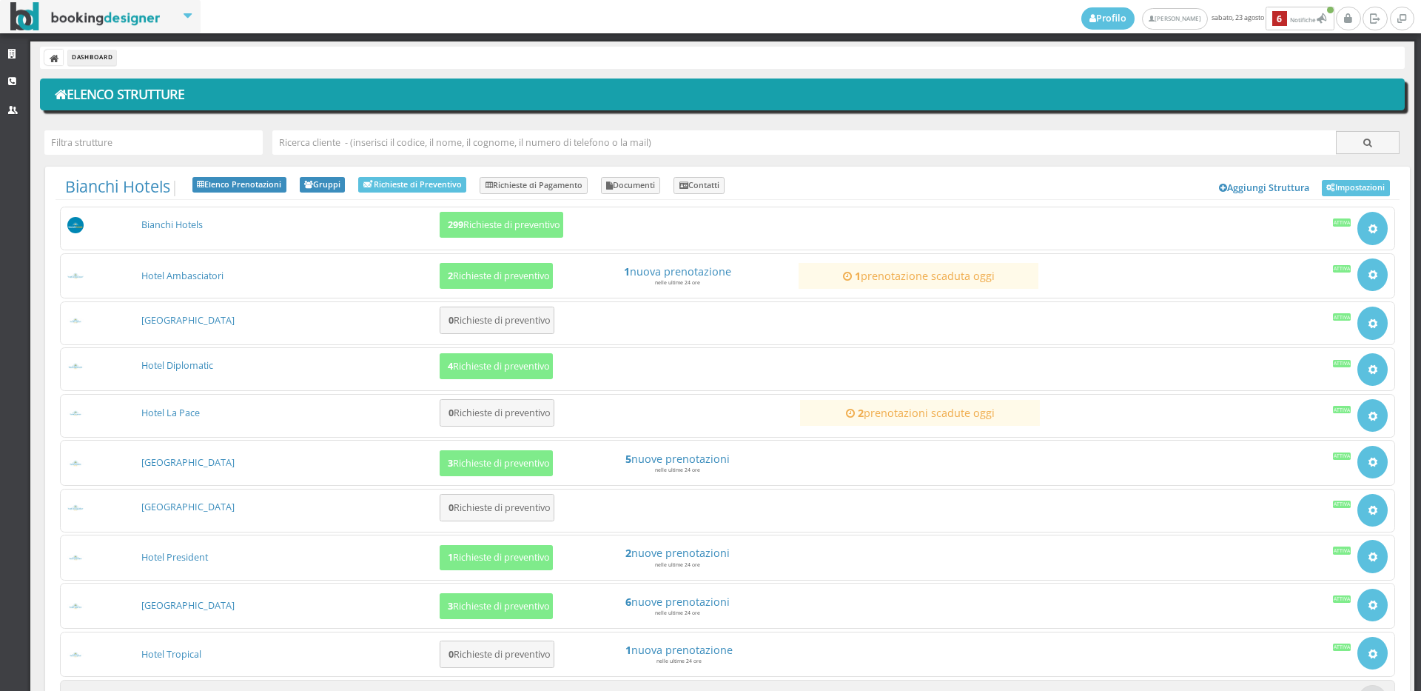
scroll to position [82, 0]
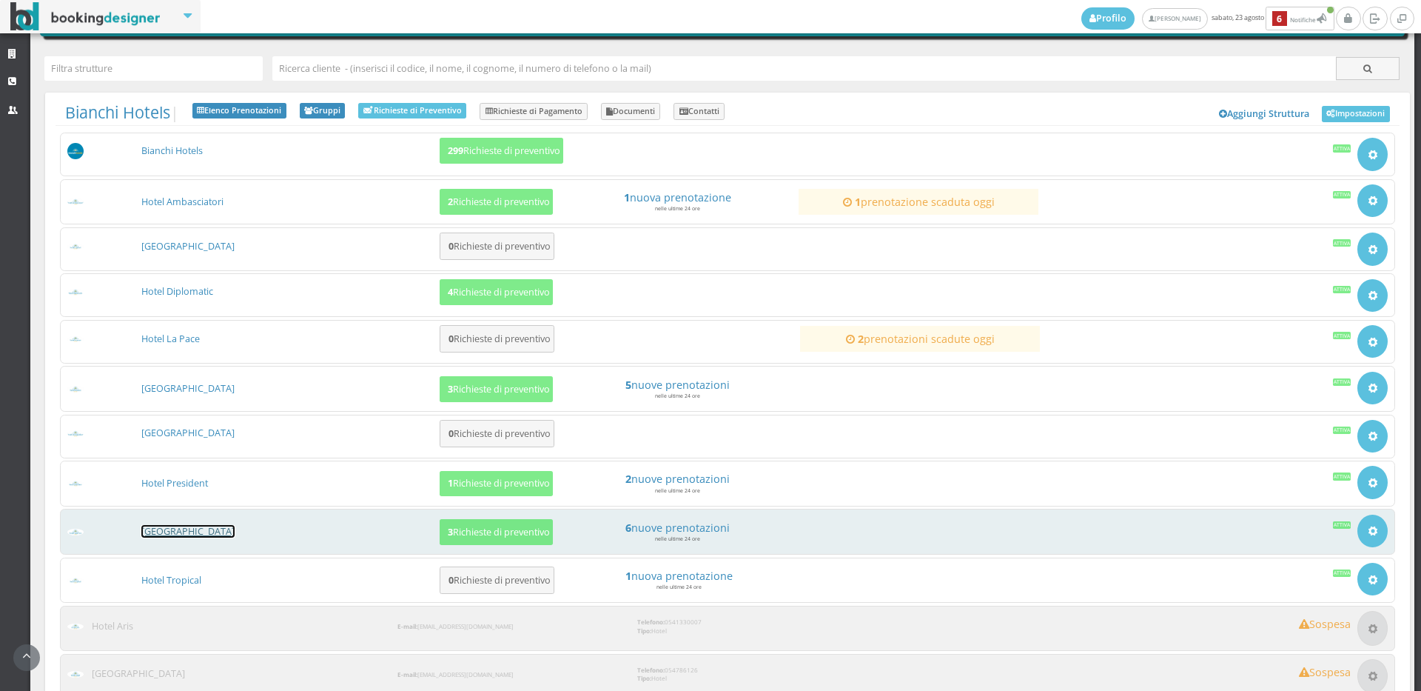
click at [187, 526] on link "[GEOGRAPHIC_DATA]" at bounding box center [187, 531] width 93 height 13
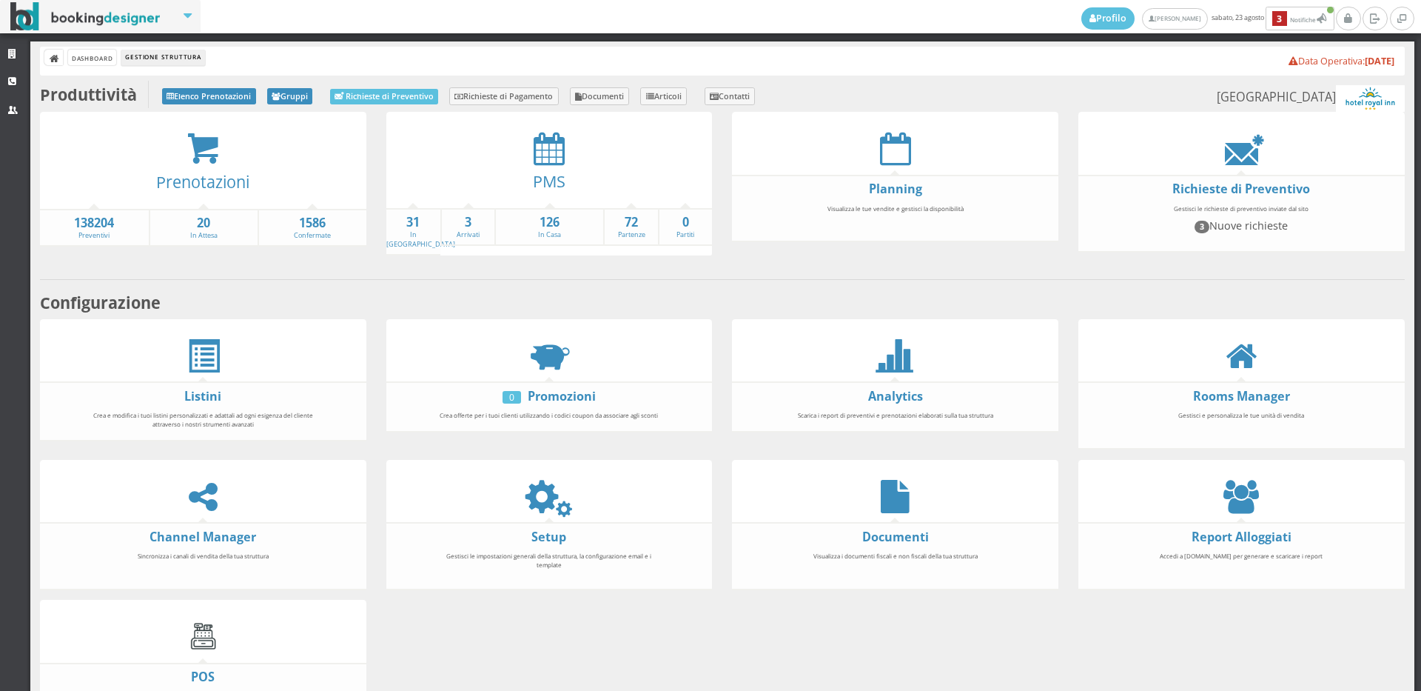
click at [525, 150] on div at bounding box center [549, 148] width 326 height 33
click at [538, 154] on icon at bounding box center [549, 148] width 31 height 33
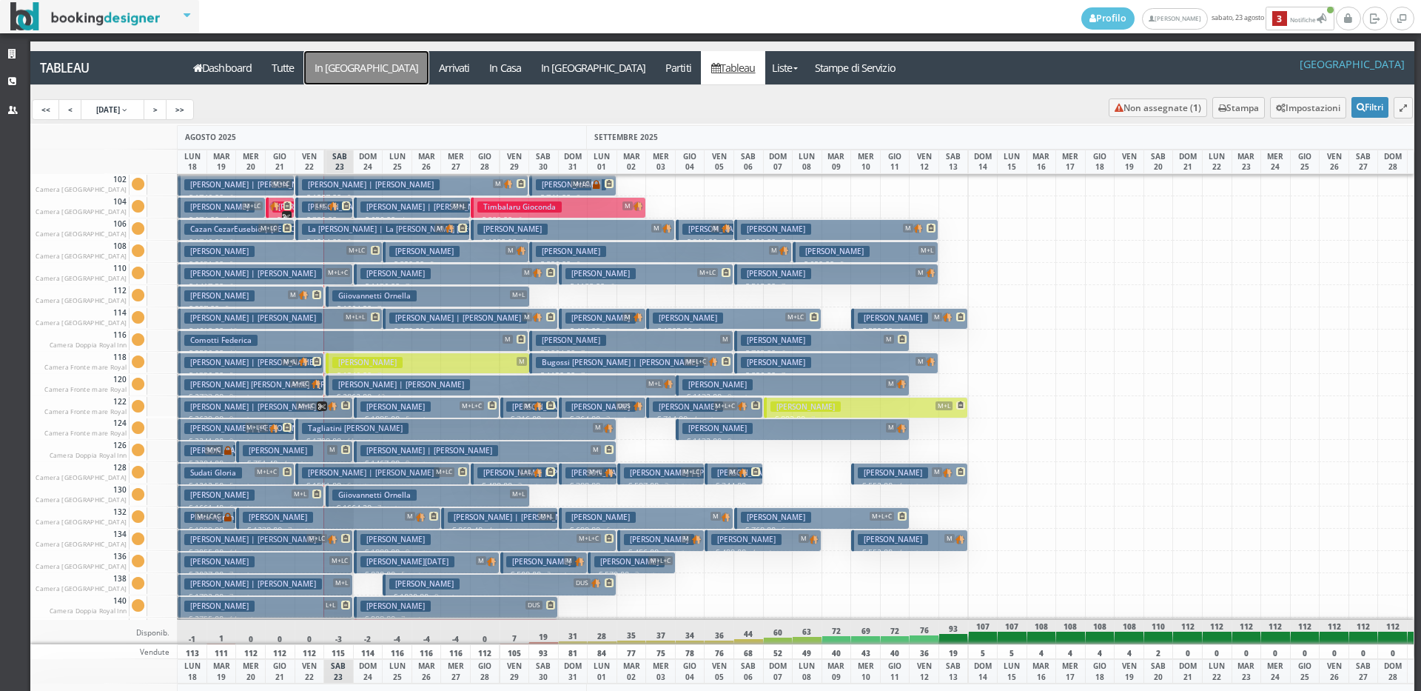
click at [329, 79] on a=pms-arrival-reservations"] "In [GEOGRAPHIC_DATA]" at bounding box center [366, 67] width 124 height 33
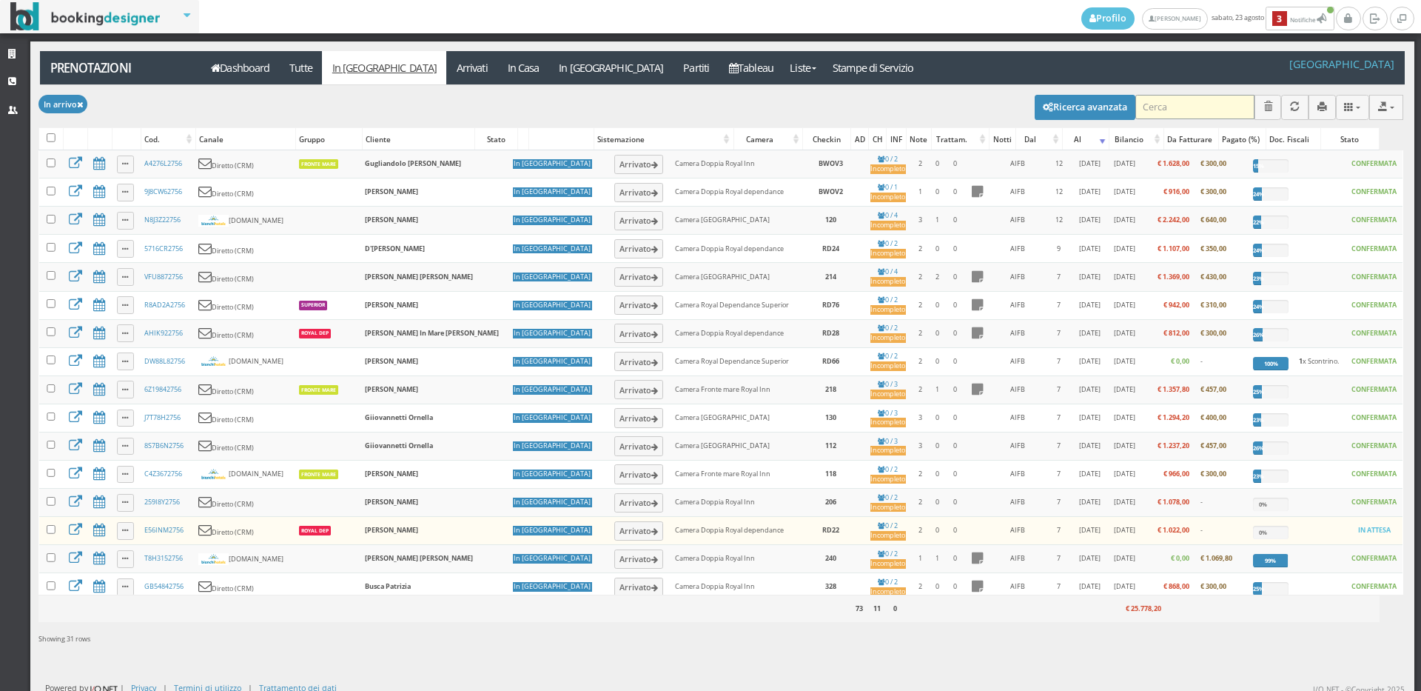
click at [1171, 114] on input "search" at bounding box center [1195, 107] width 119 height 24
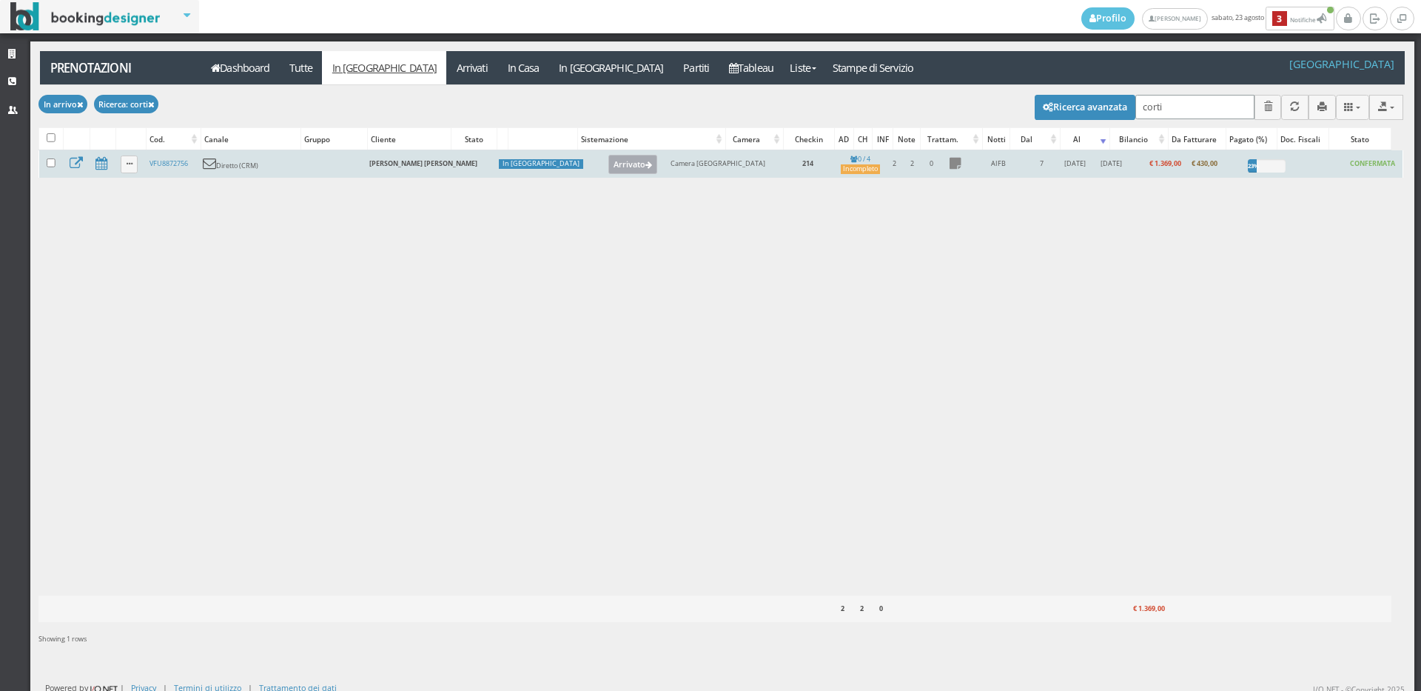
type input "corti"
click at [608, 160] on button "Arrivato" at bounding box center [633, 164] width 50 height 19
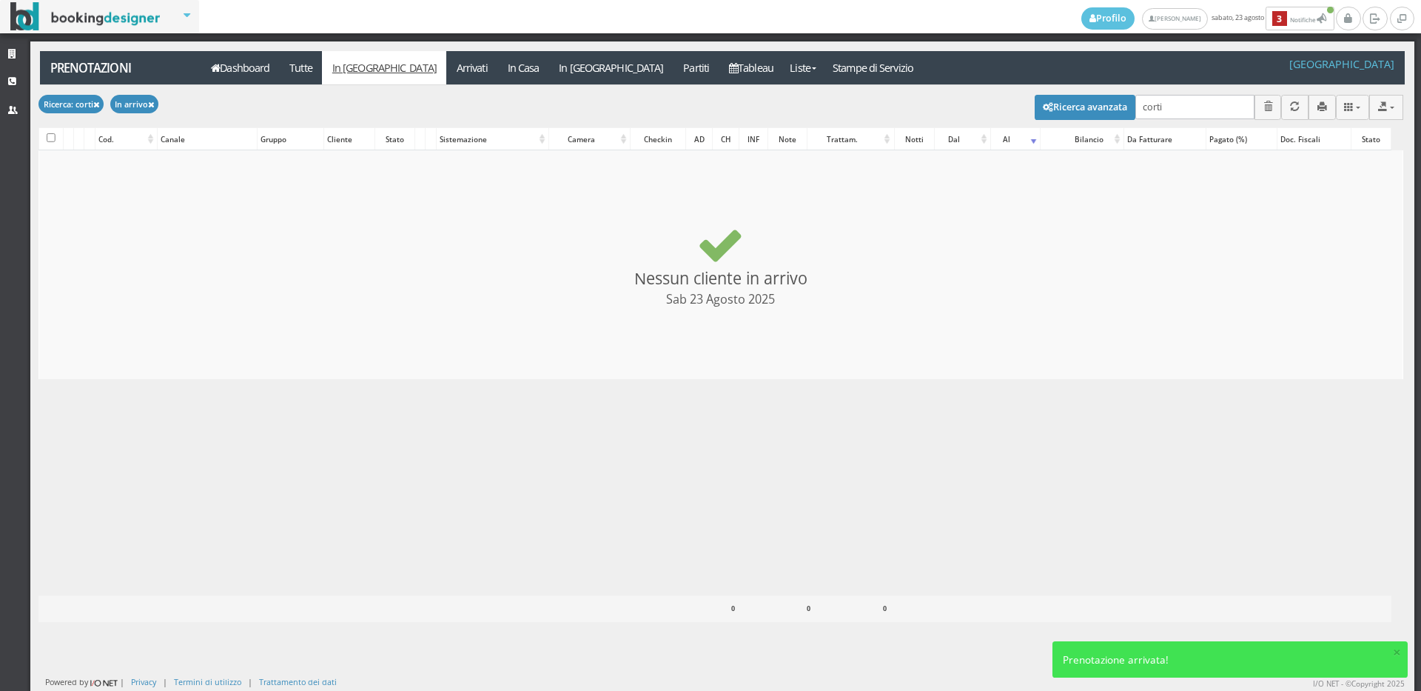
checkbox input "false"
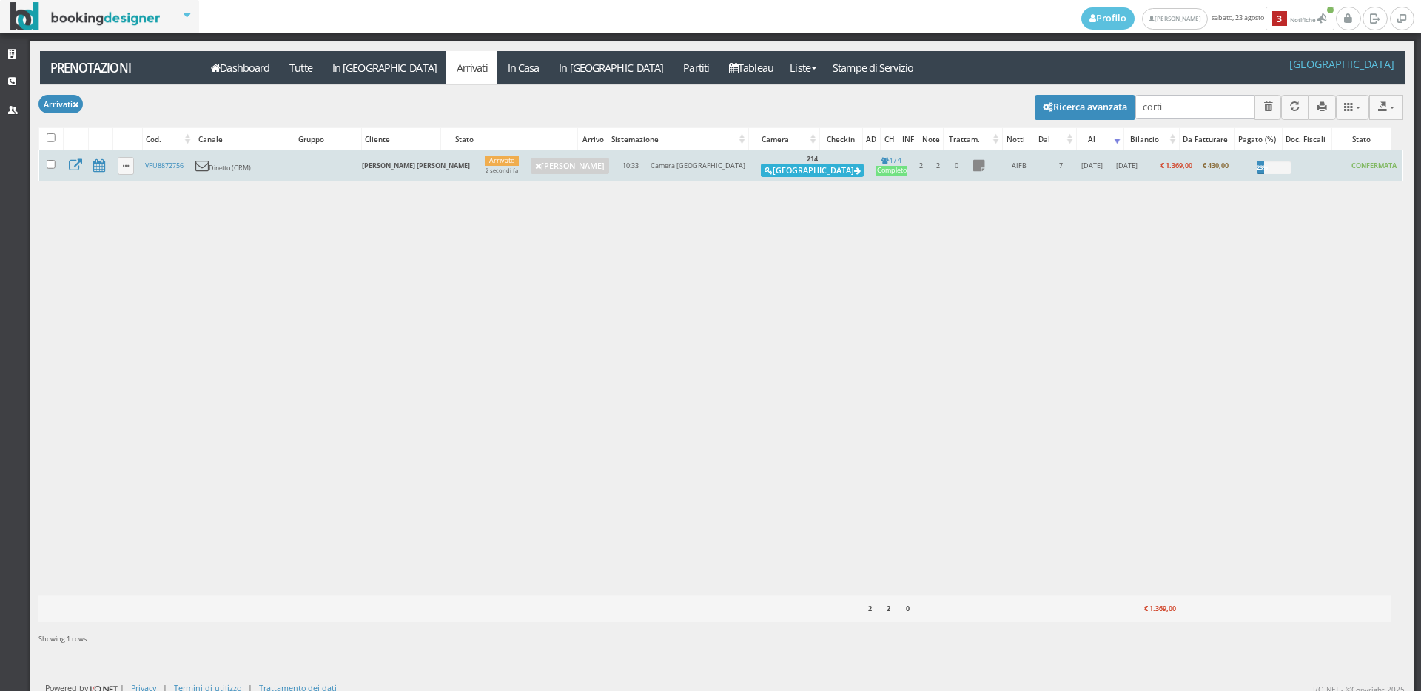
click at [777, 167] on button "[GEOGRAPHIC_DATA]" at bounding box center [812, 170] width 103 height 13
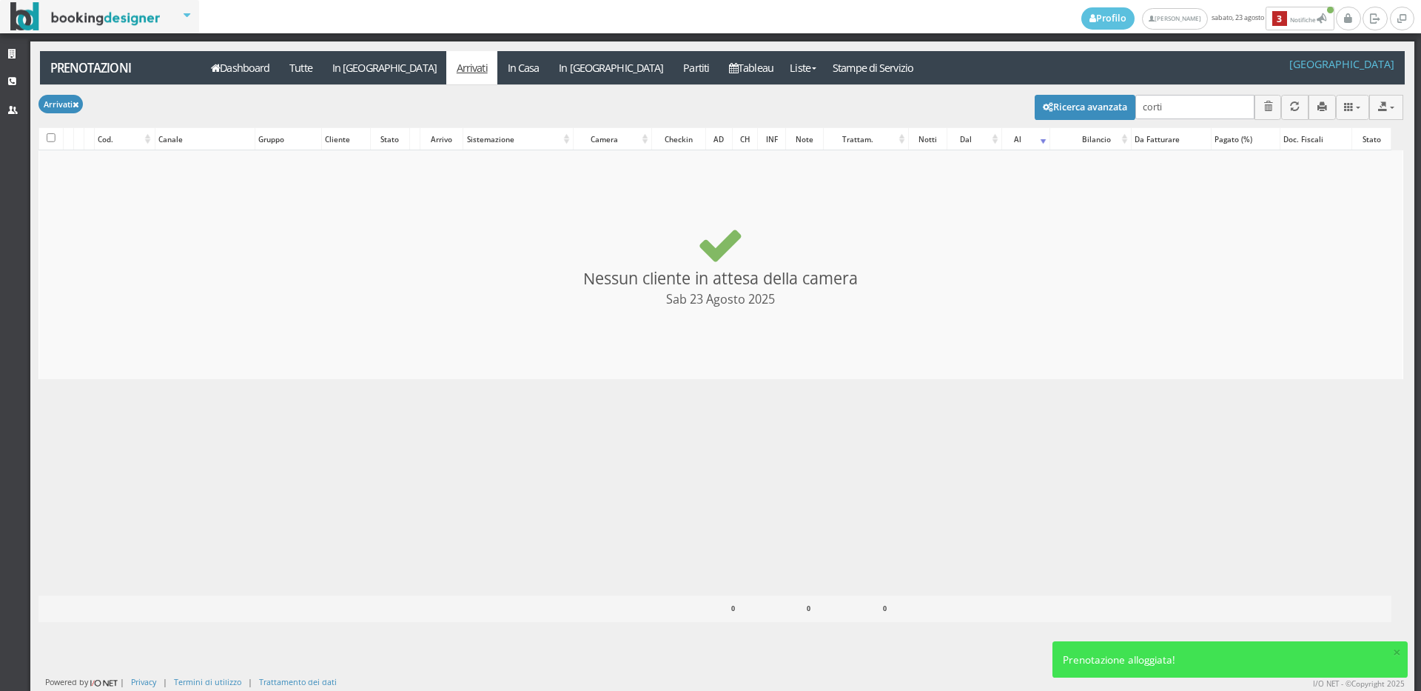
checkbox input "false"
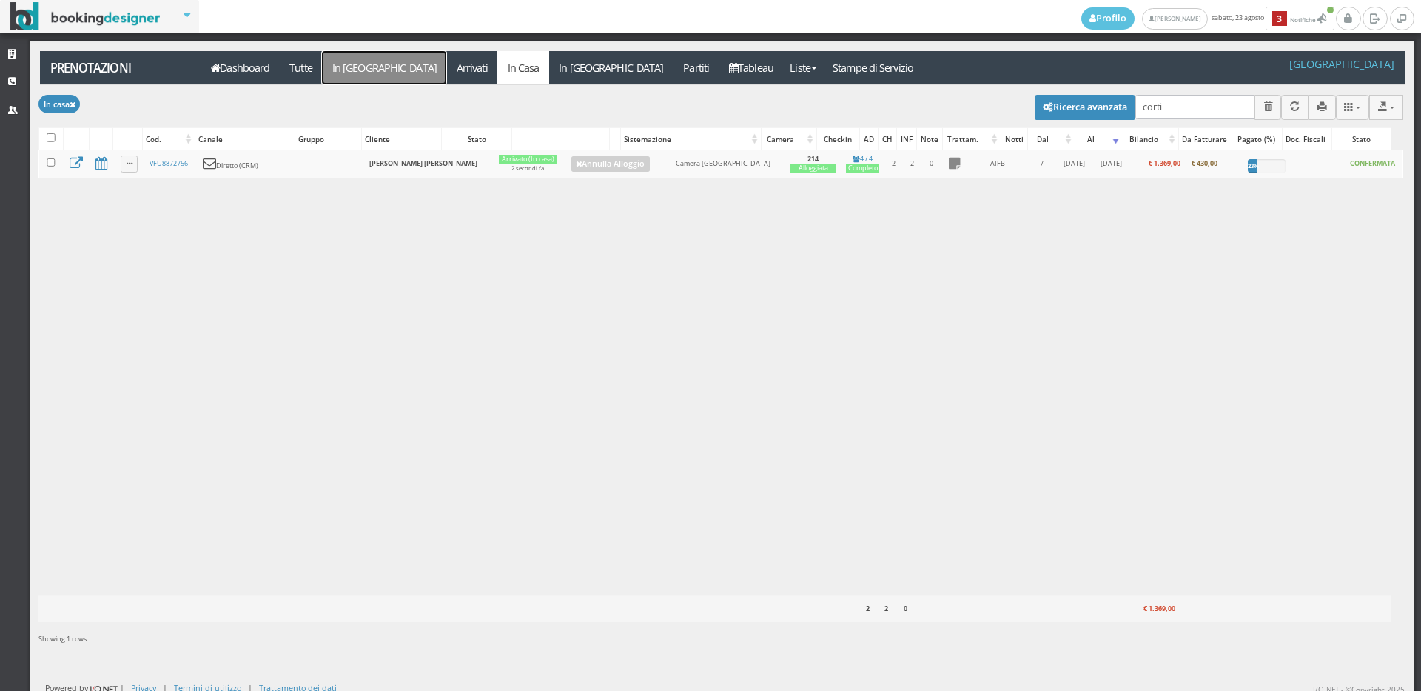
click at [333, 70] on link "In [GEOGRAPHIC_DATA]" at bounding box center [384, 67] width 124 height 33
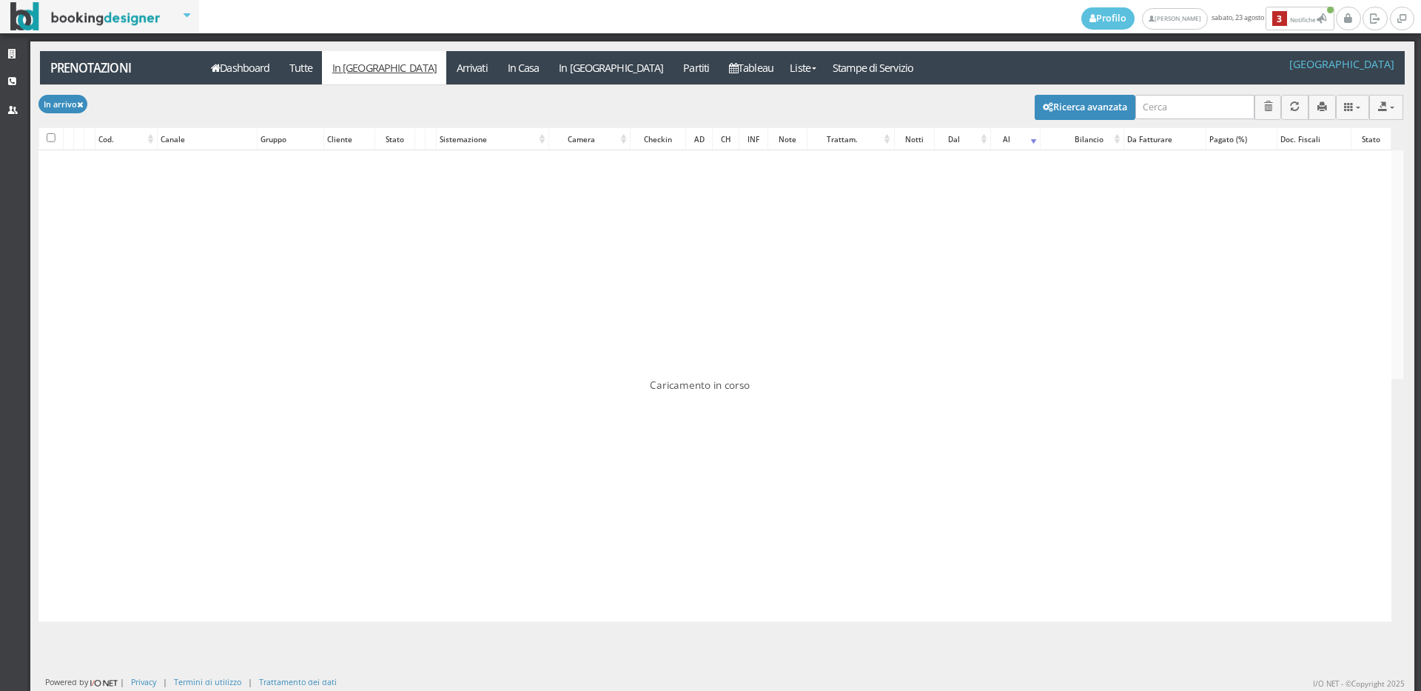
checkbox input "false"
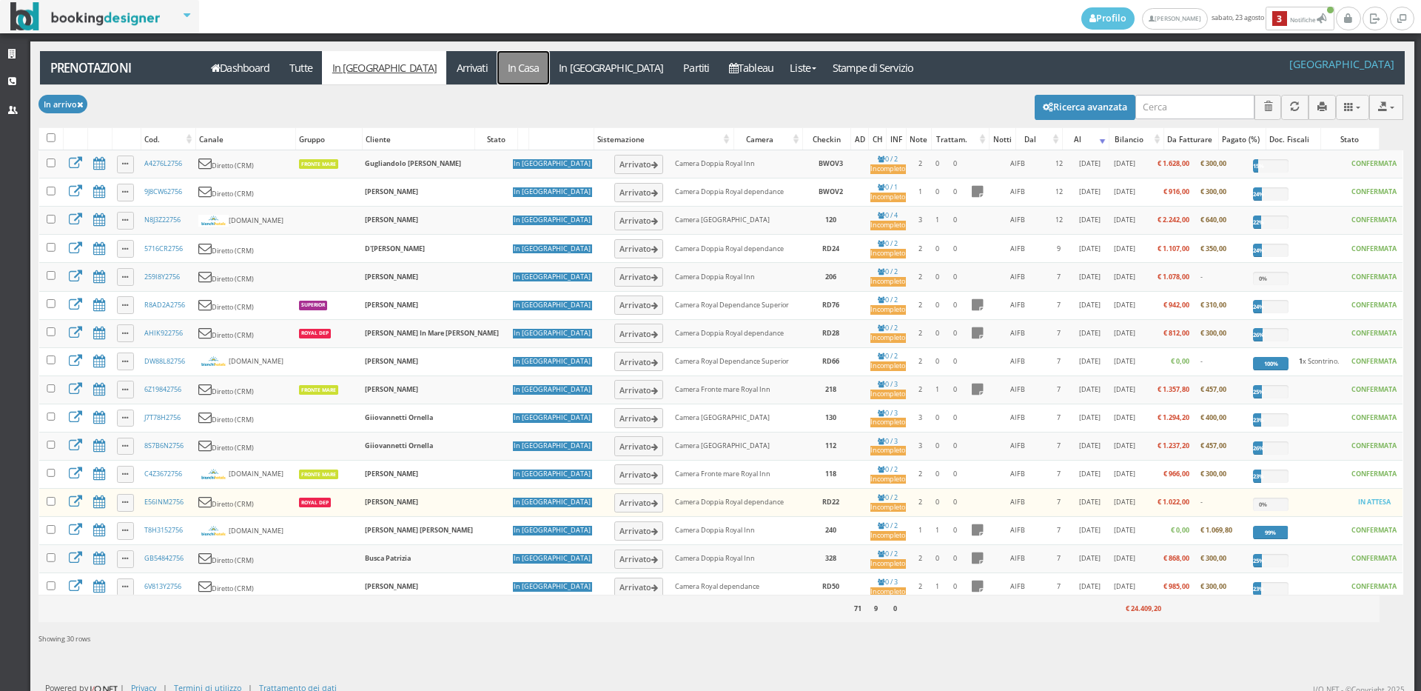
click at [497, 61] on link "In Casa" at bounding box center [523, 67] width 52 height 33
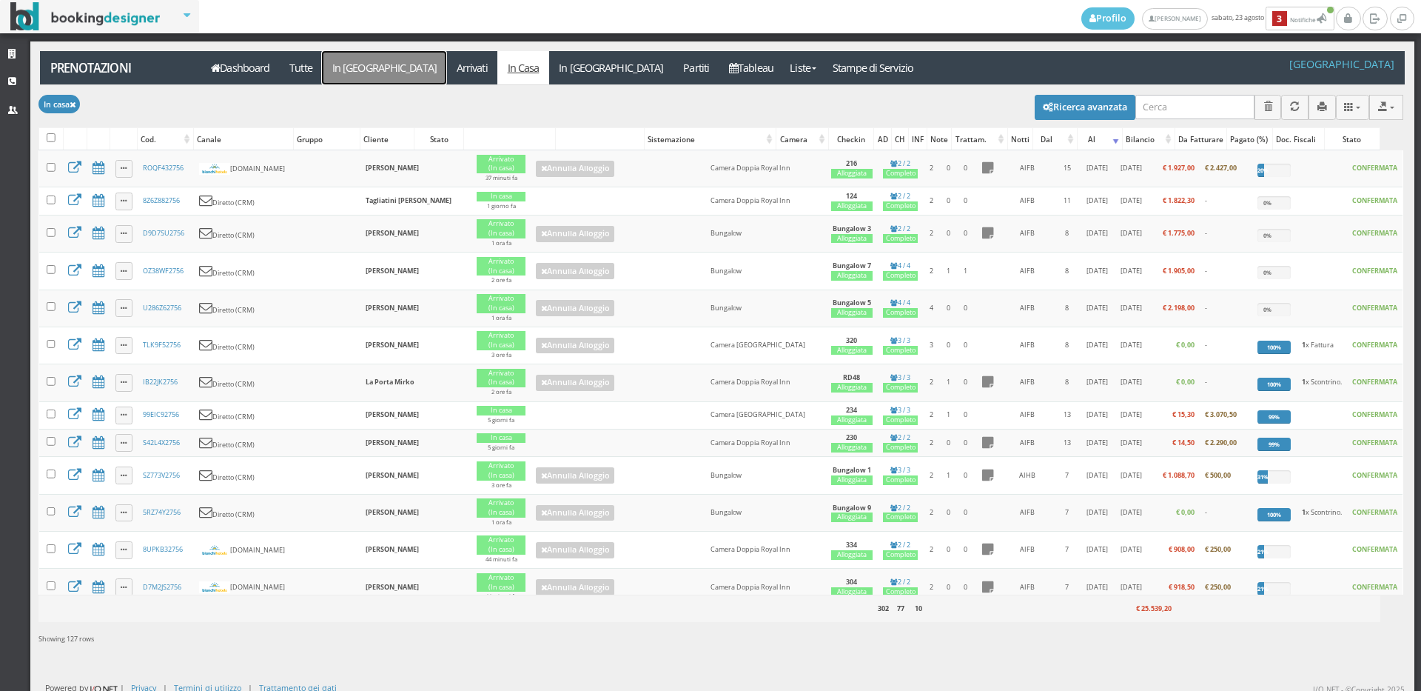
click at [352, 69] on link "In [GEOGRAPHIC_DATA]" at bounding box center [384, 67] width 124 height 33
